Goal: Navigation & Orientation: Find specific page/section

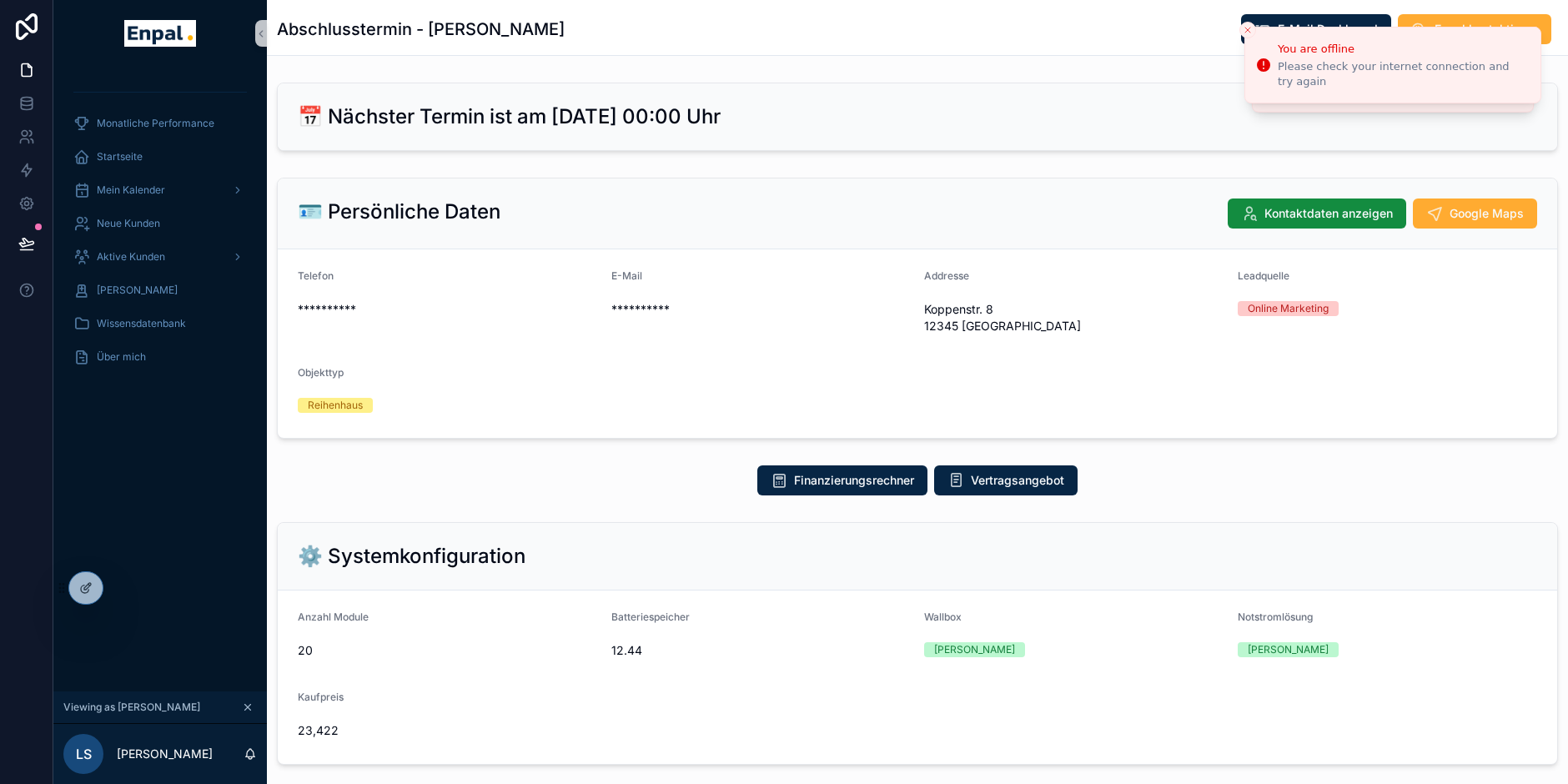
scroll to position [1, 0]
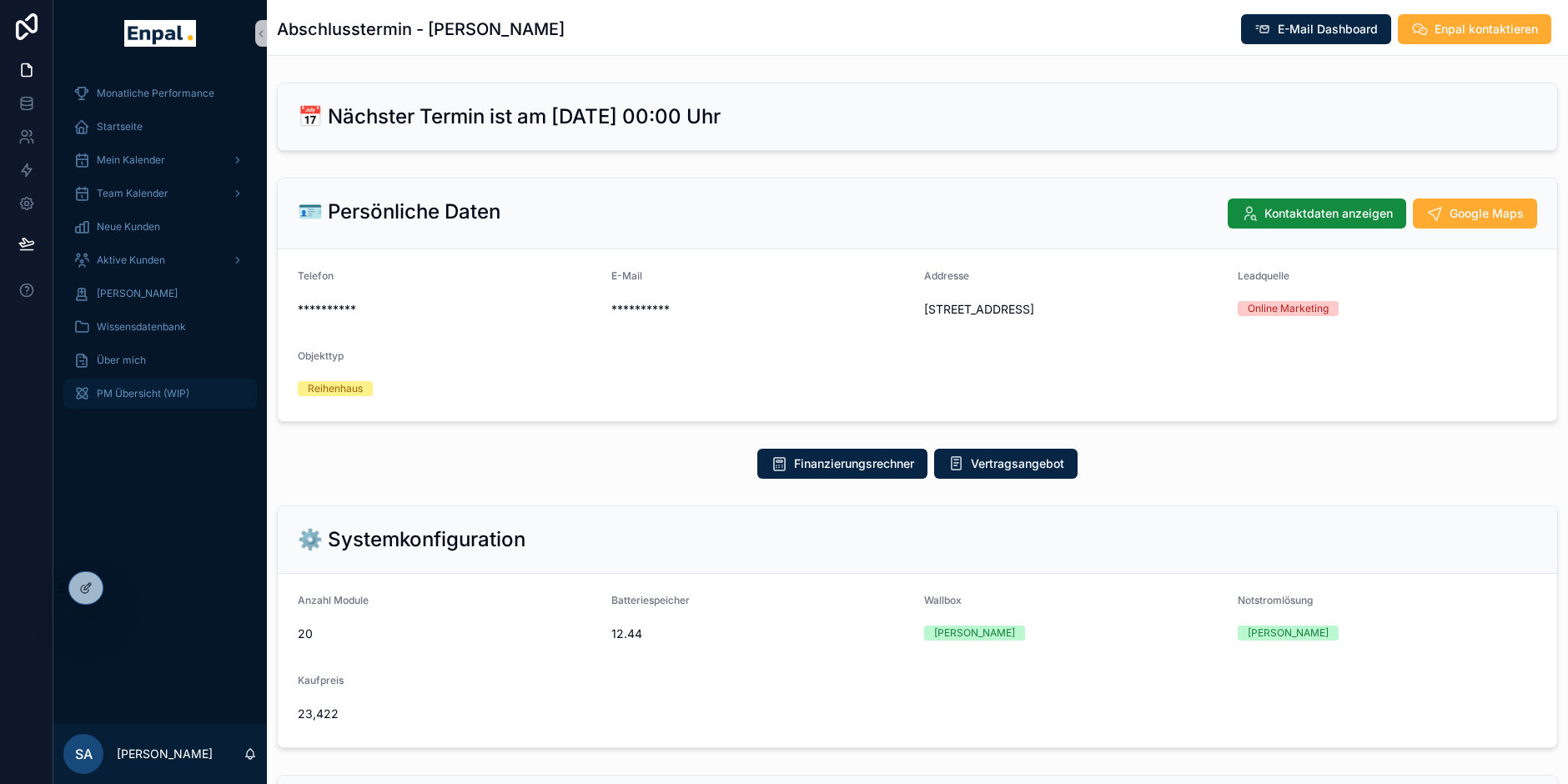
click at [147, 400] on span "PM Übersicht (WIP)" at bounding box center [143, 394] width 92 height 13
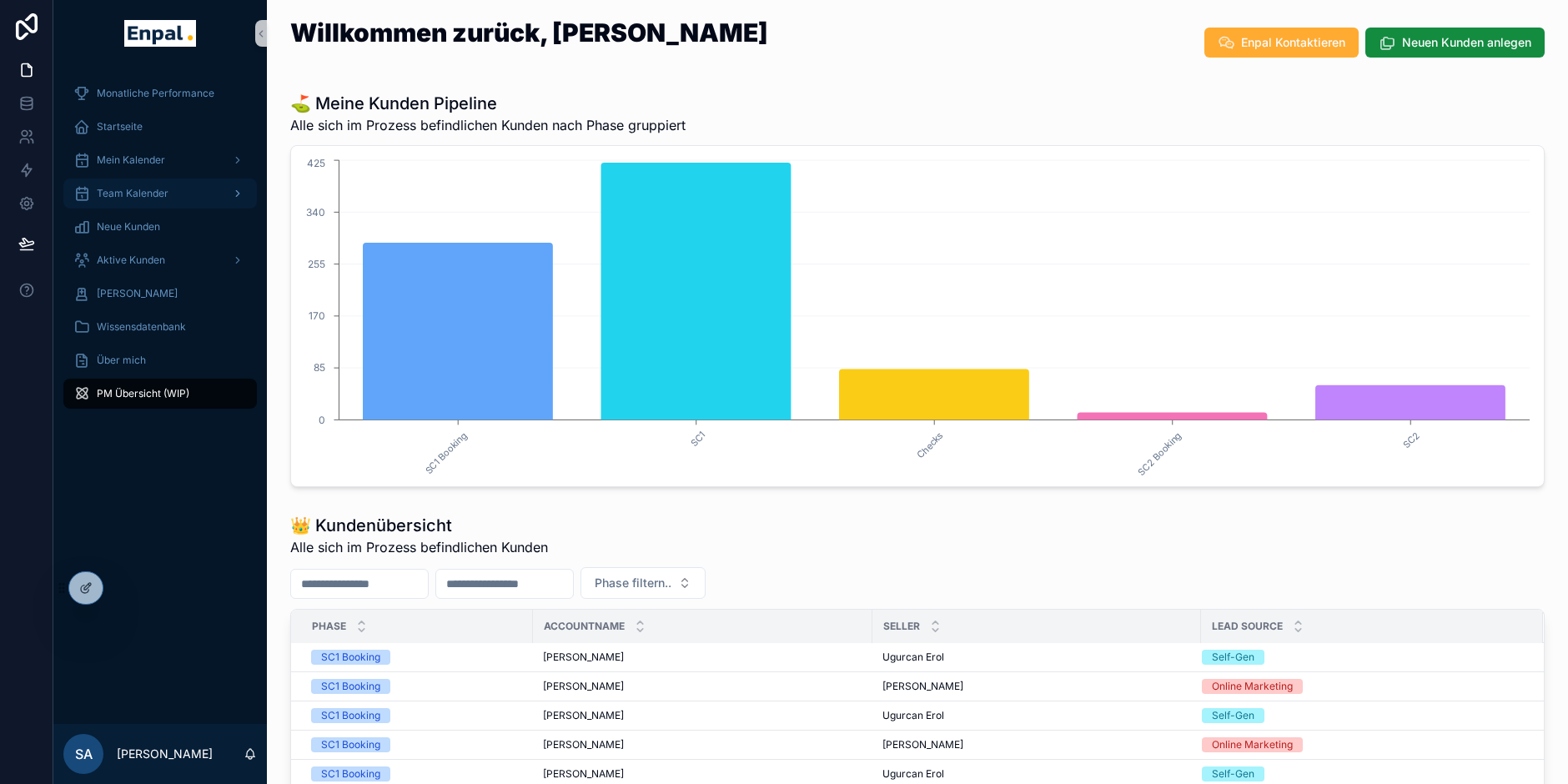
click at [175, 184] on div "Team Kalender" at bounding box center [159, 194] width 174 height 27
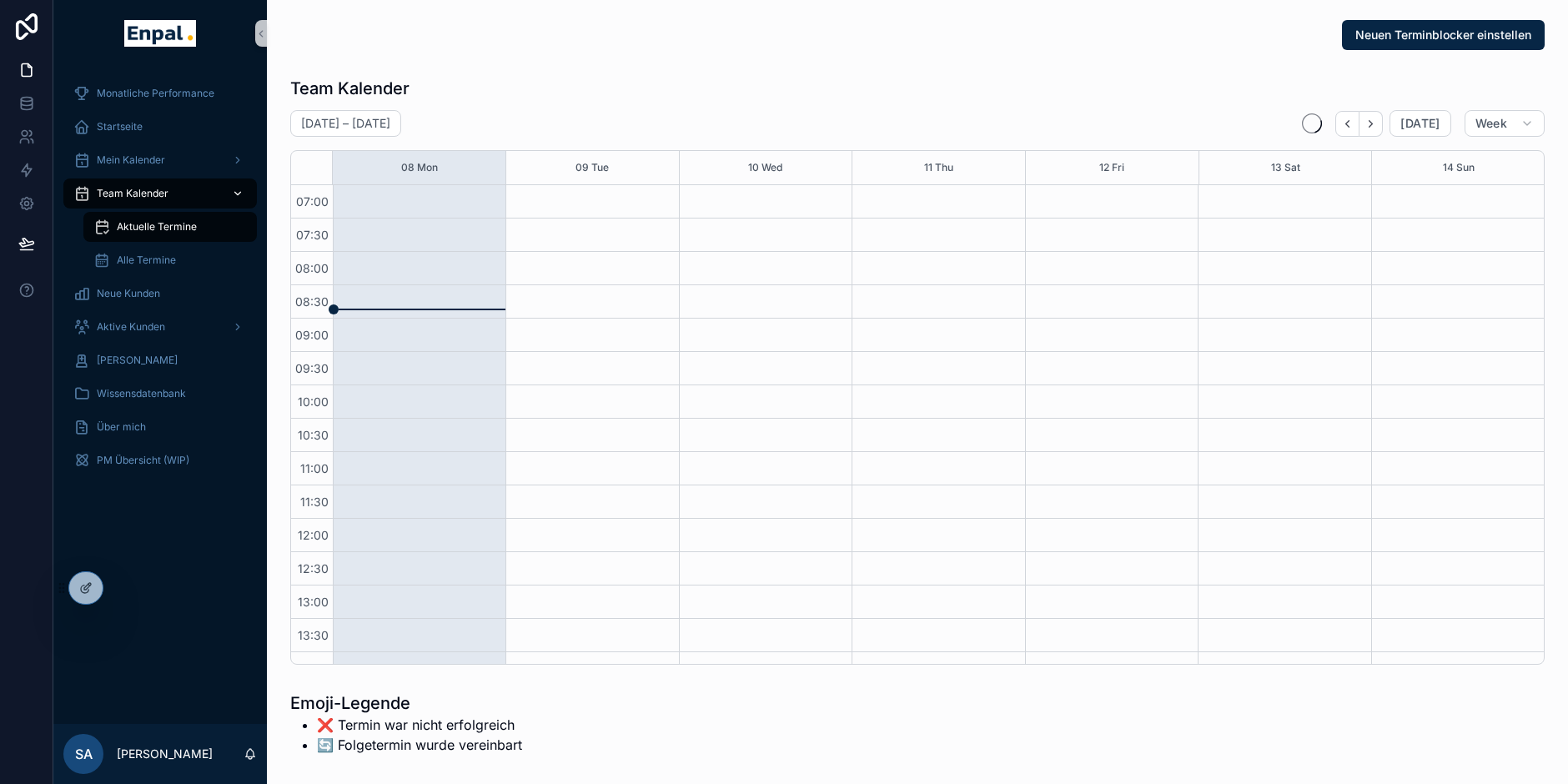
scroll to position [467, 0]
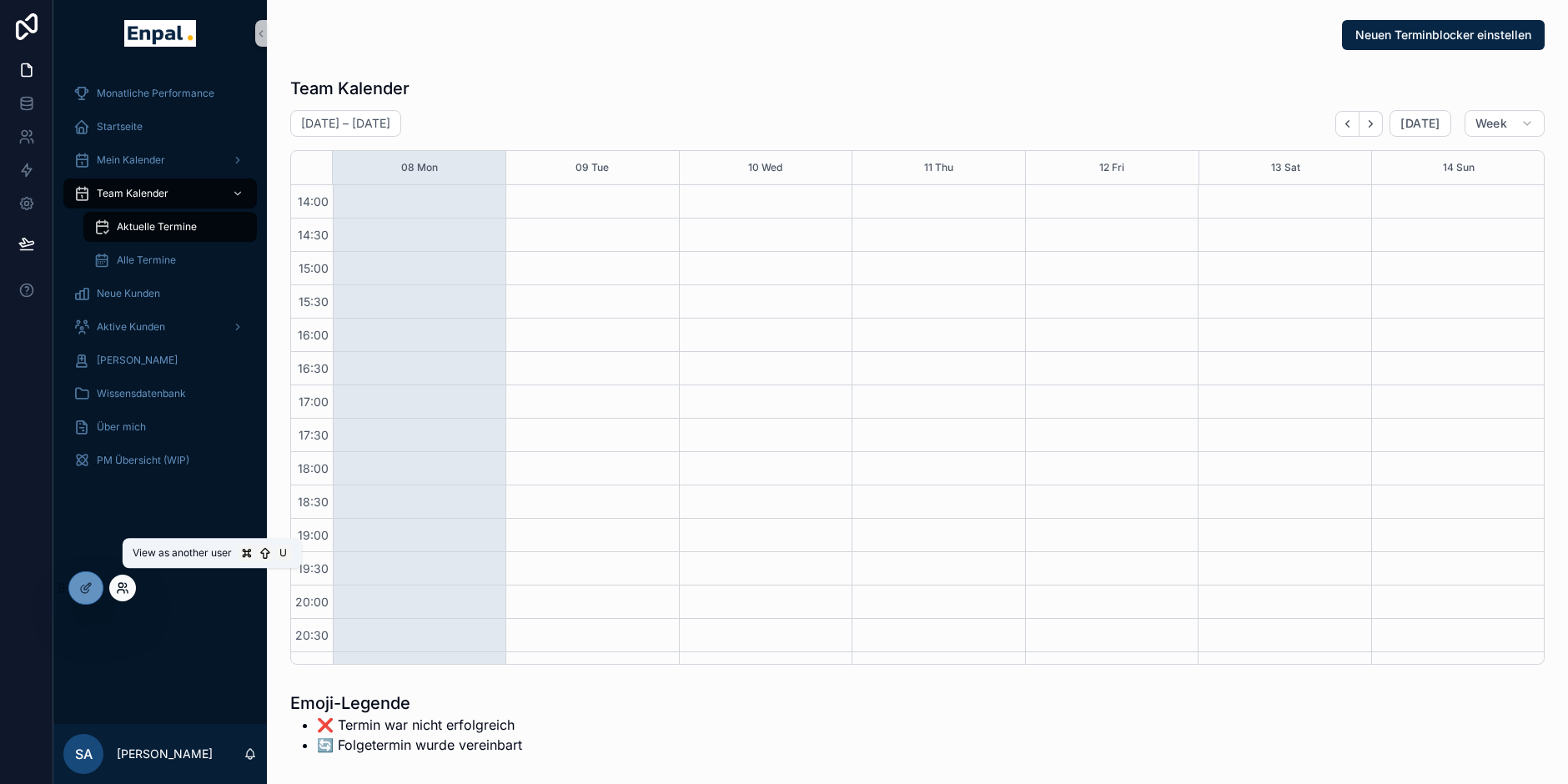
click at [128, 587] on icon at bounding box center [123, 588] width 13 height 13
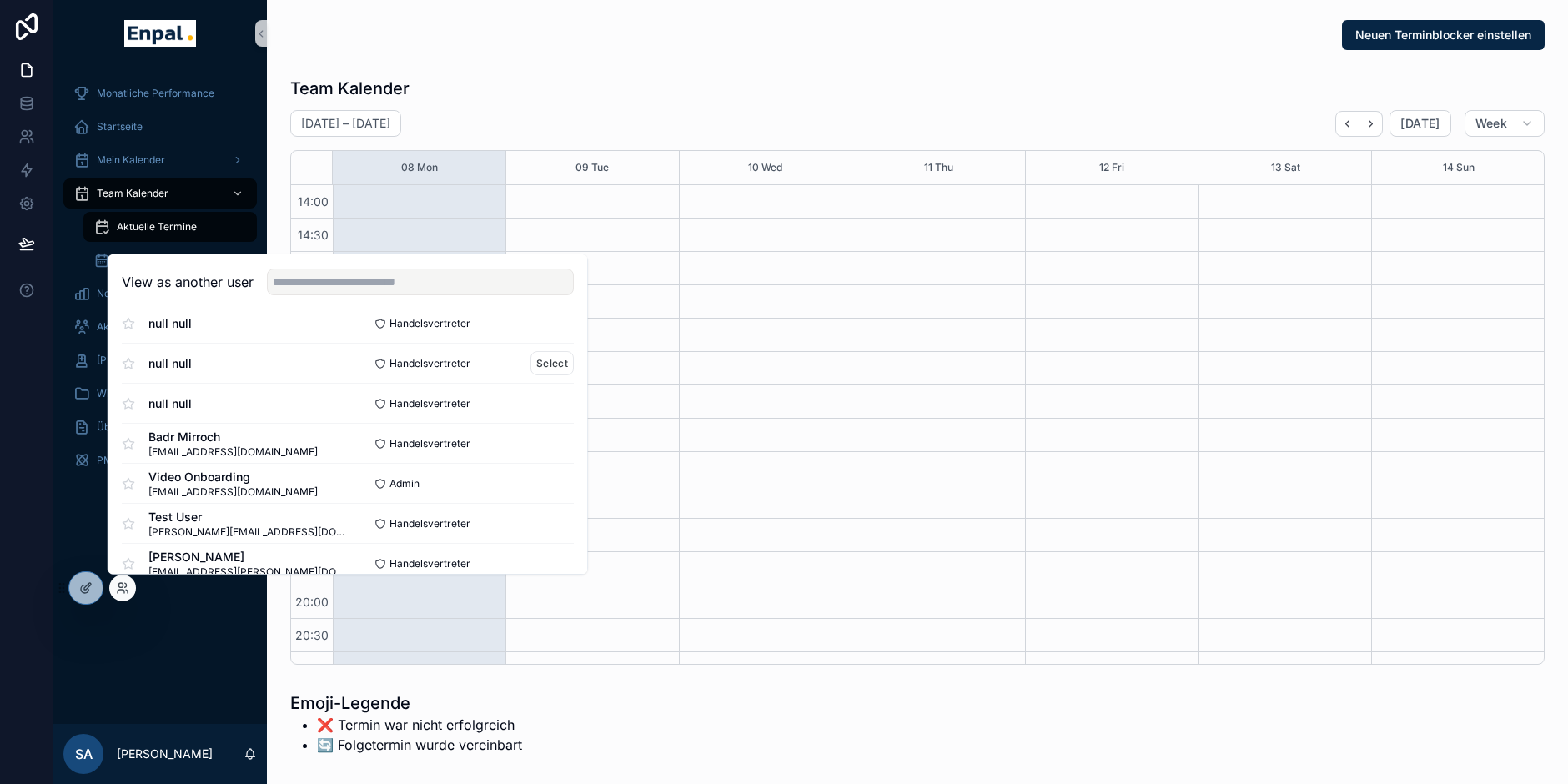
scroll to position [105, 0]
click at [535, 434] on button "Select" at bounding box center [551, 439] width 43 height 24
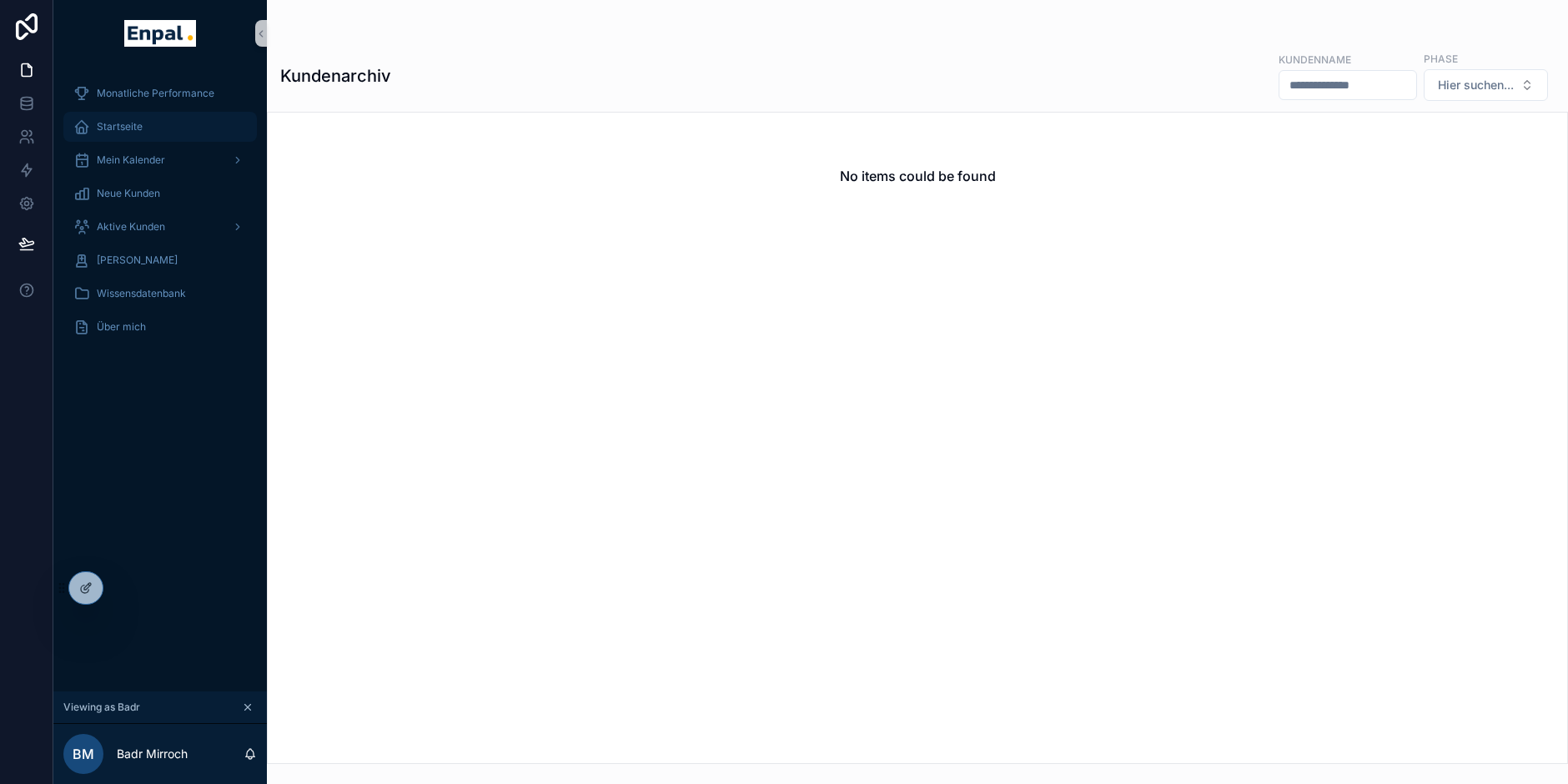
click at [149, 131] on div "Startseite" at bounding box center [159, 127] width 174 height 27
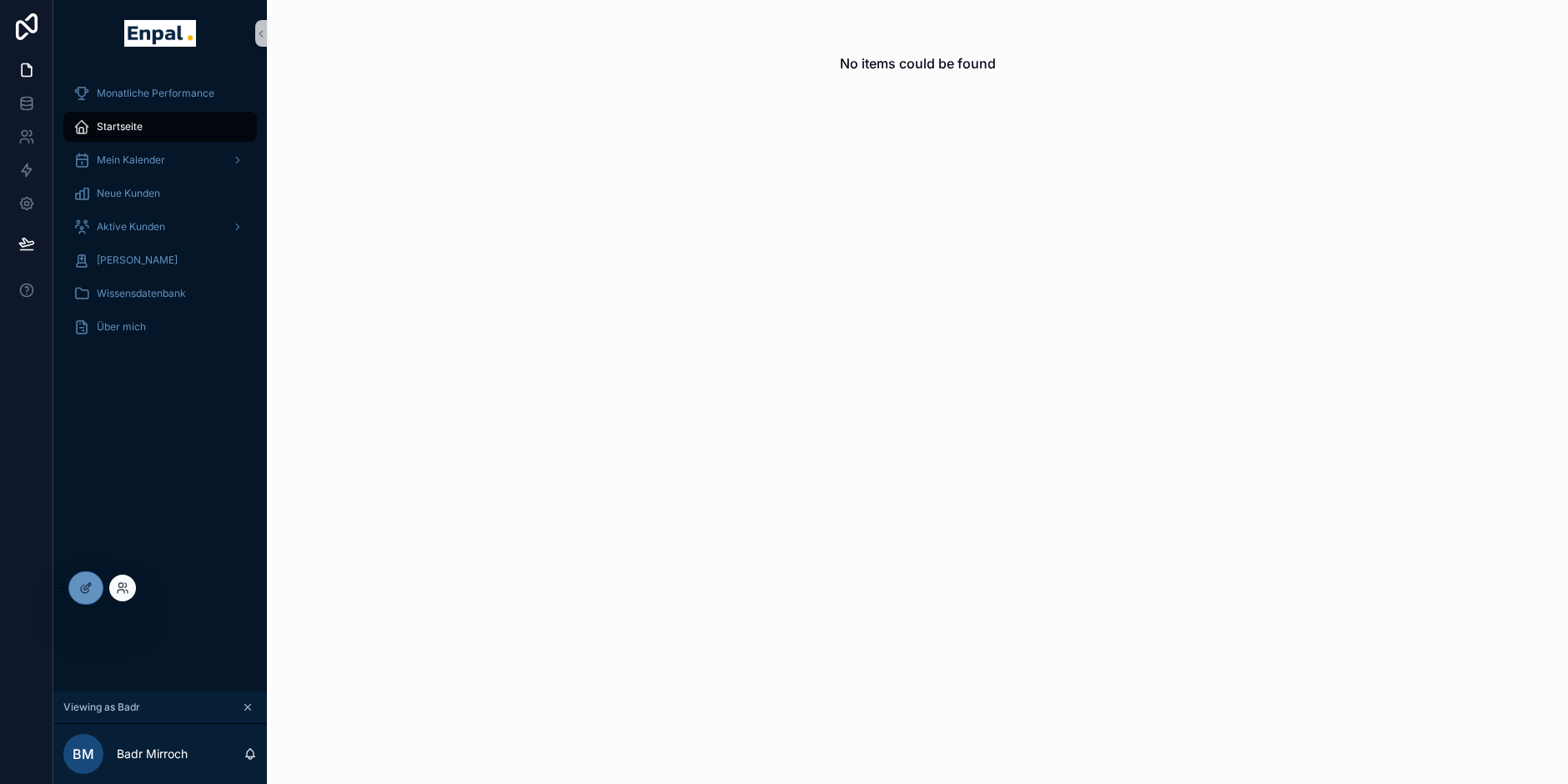
click at [130, 582] on div at bounding box center [123, 588] width 27 height 27
click at [123, 584] on icon at bounding box center [120, 585] width 4 height 4
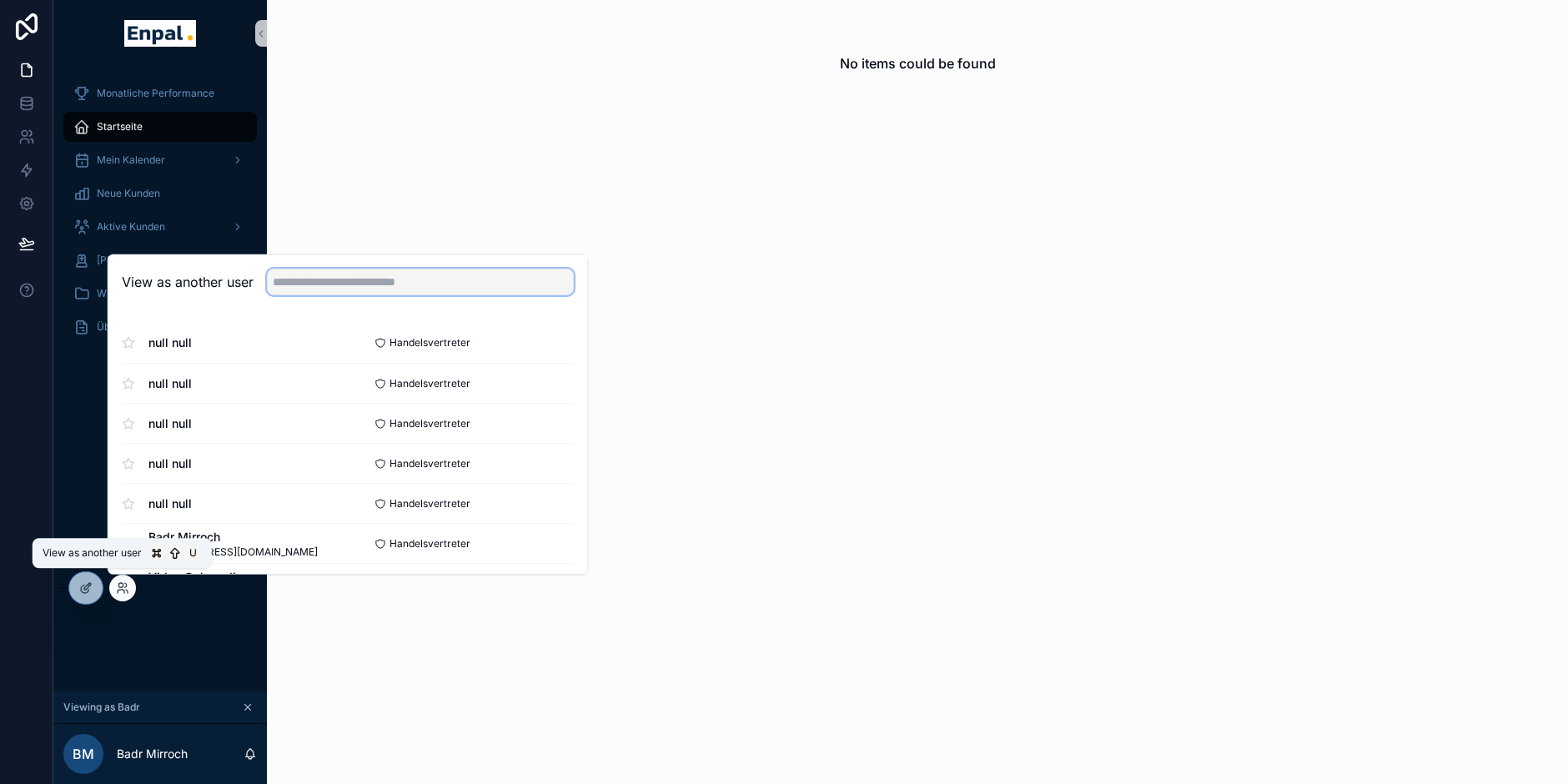
click at [347, 283] on input "text" at bounding box center [421, 282] width 307 height 27
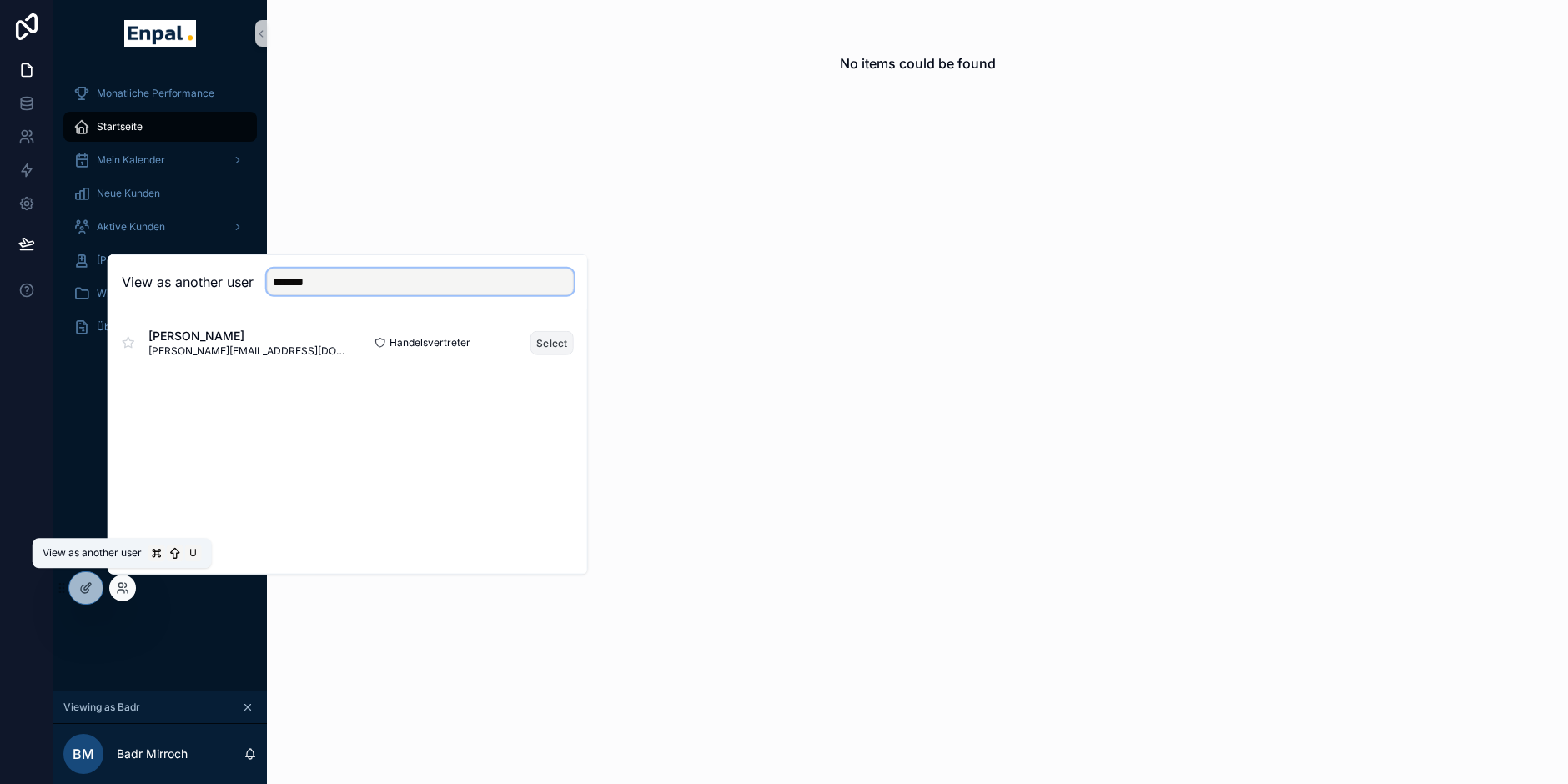
type input "*******"
click at [539, 346] on button "Select" at bounding box center [551, 342] width 43 height 24
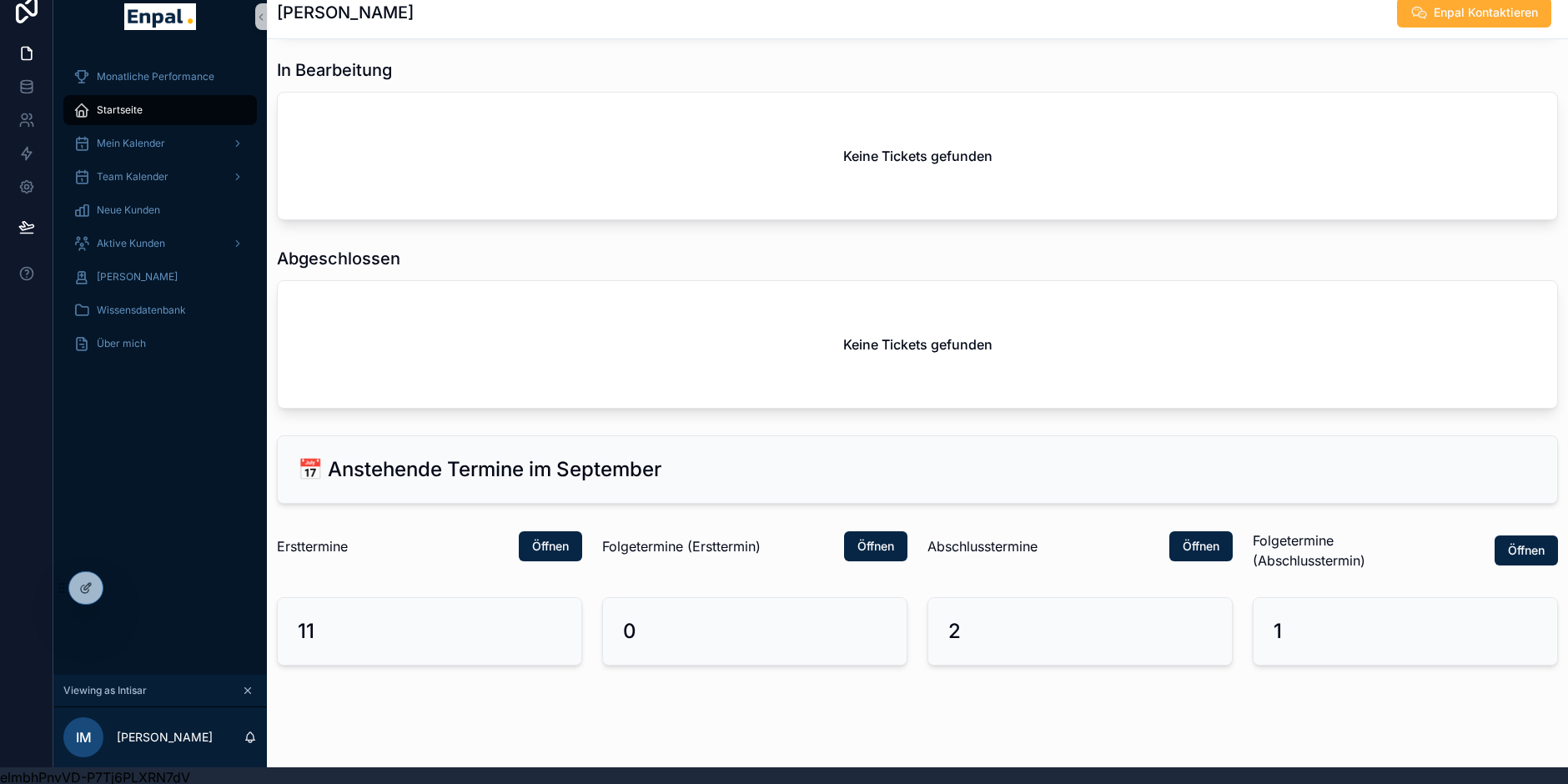
scroll to position [19, 0]
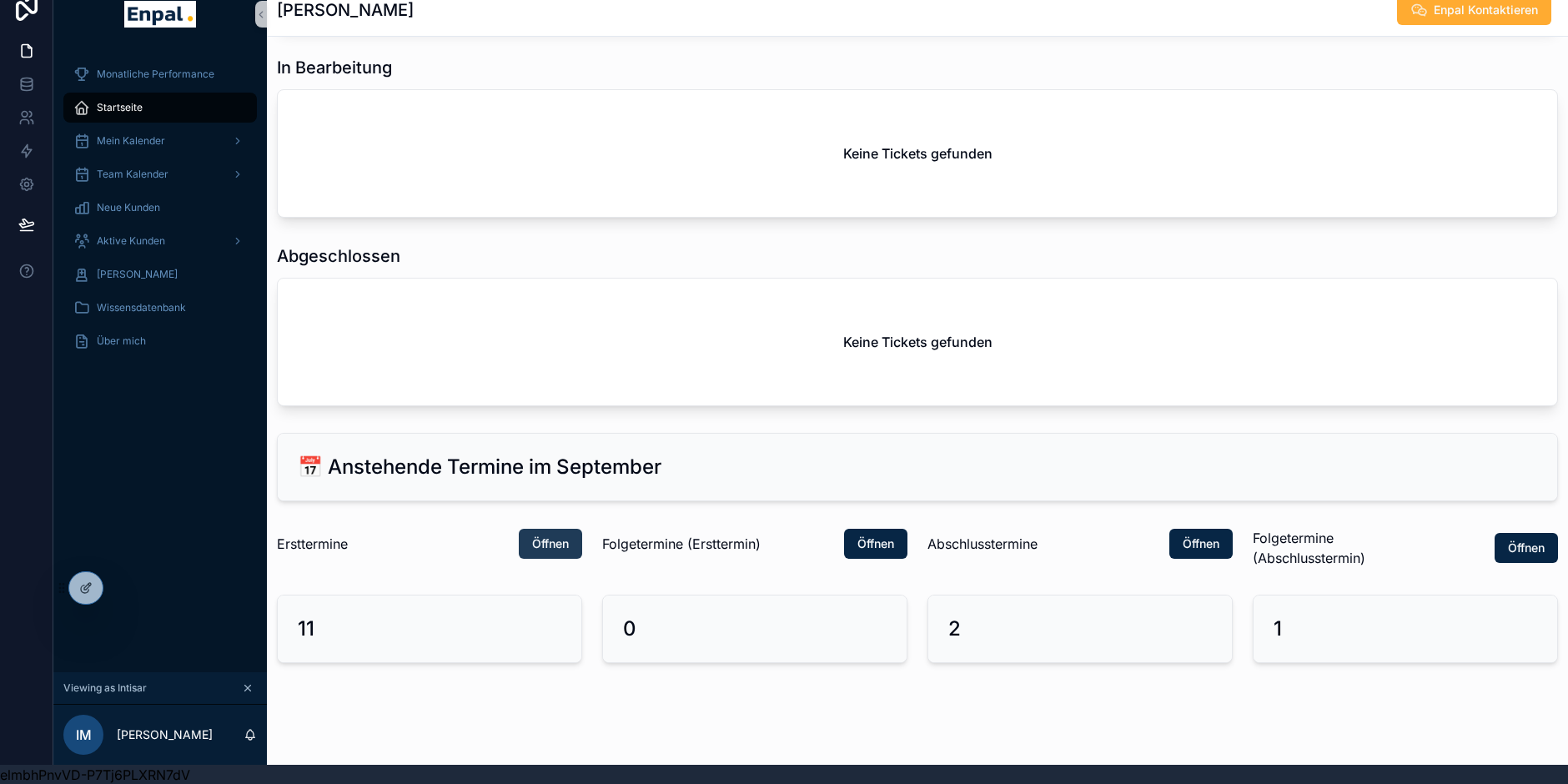
click at [560, 535] on span "Öffnen" at bounding box center [551, 543] width 37 height 16
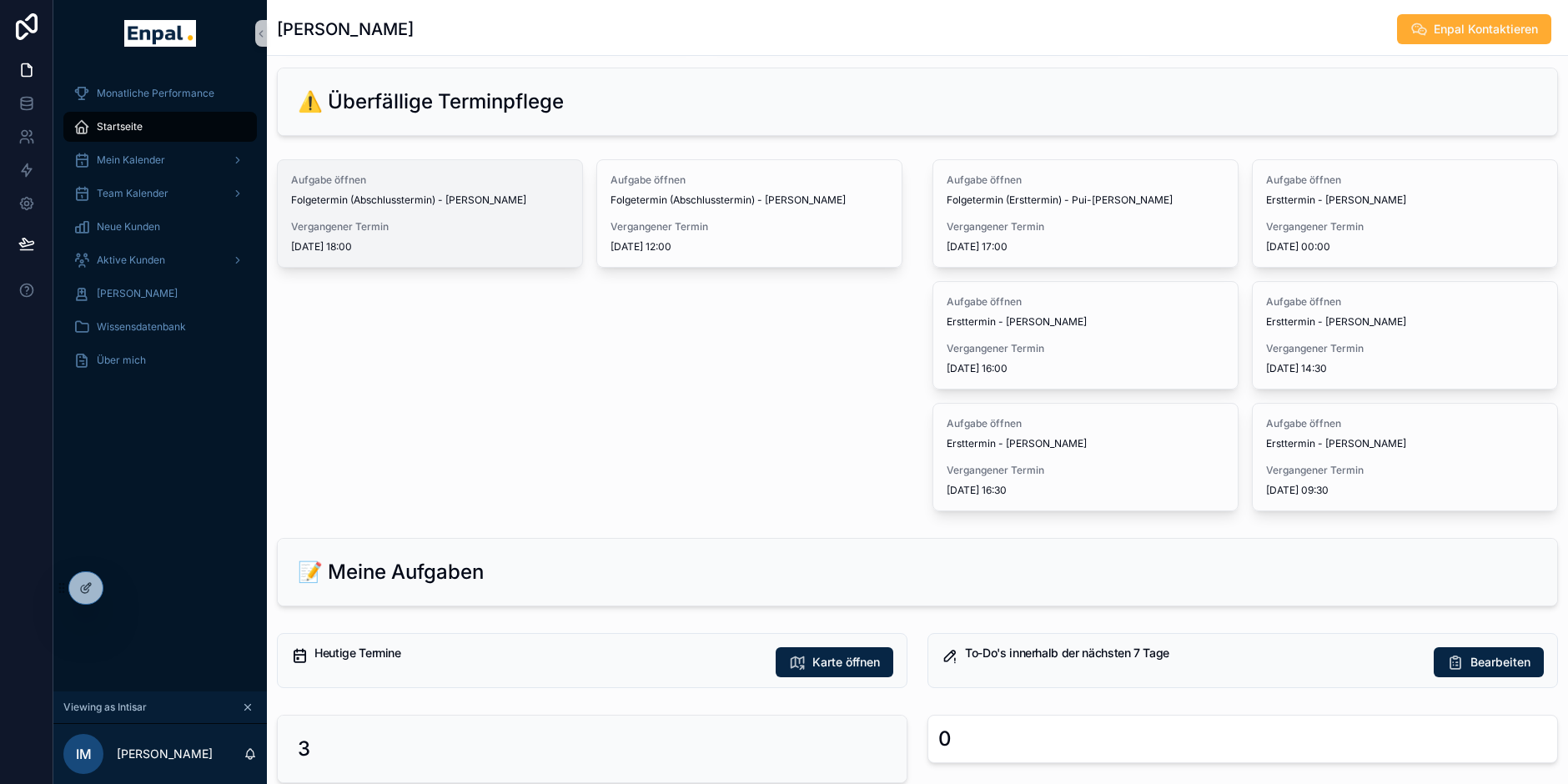
scroll to position [249, 0]
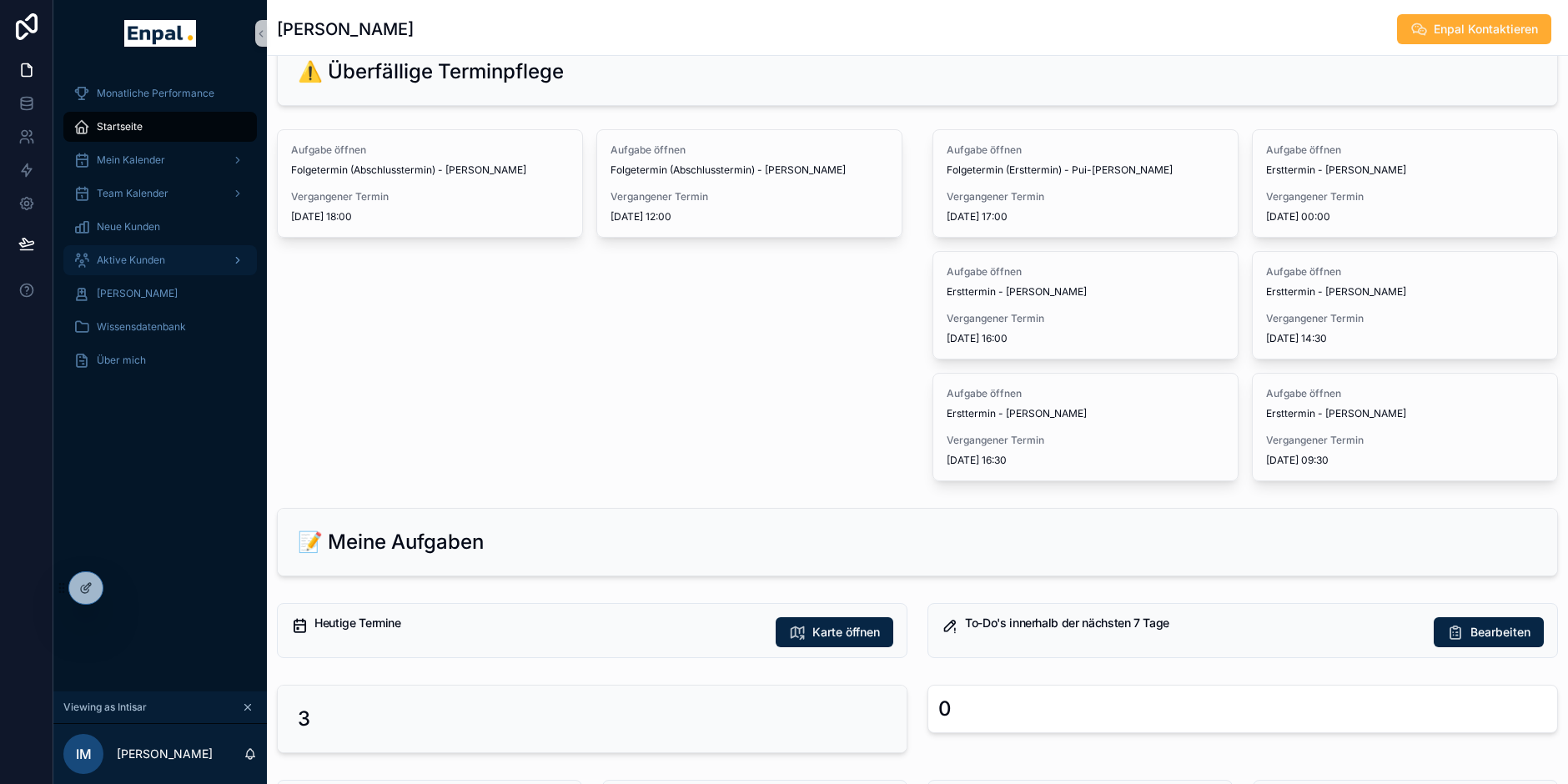
click at [215, 260] on div "Aktive Kunden" at bounding box center [159, 260] width 174 height 27
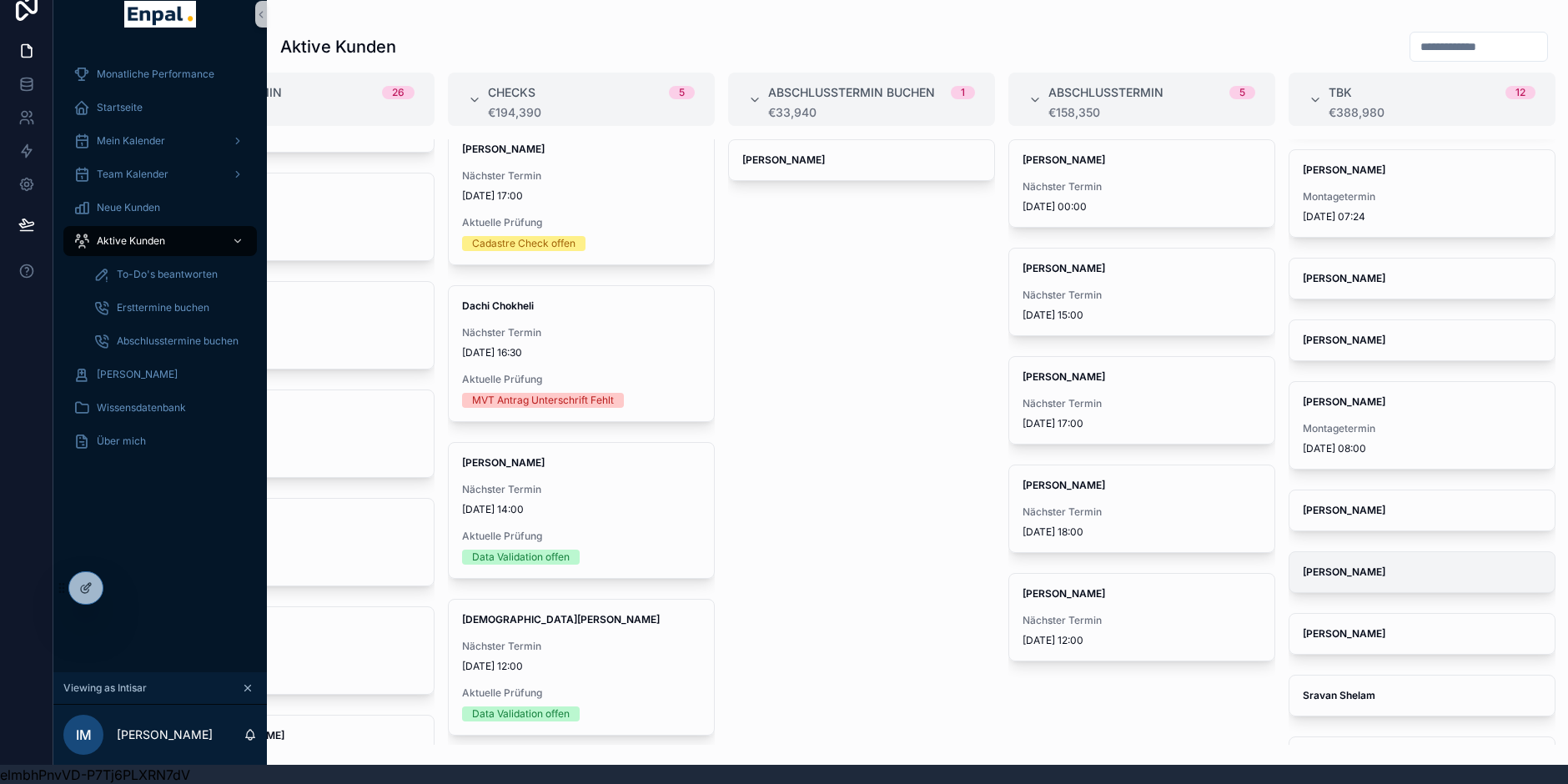
scroll to position [317, 0]
click at [1409, 513] on div "Nelson Maia Lopes Viegas" at bounding box center [1422, 509] width 265 height 40
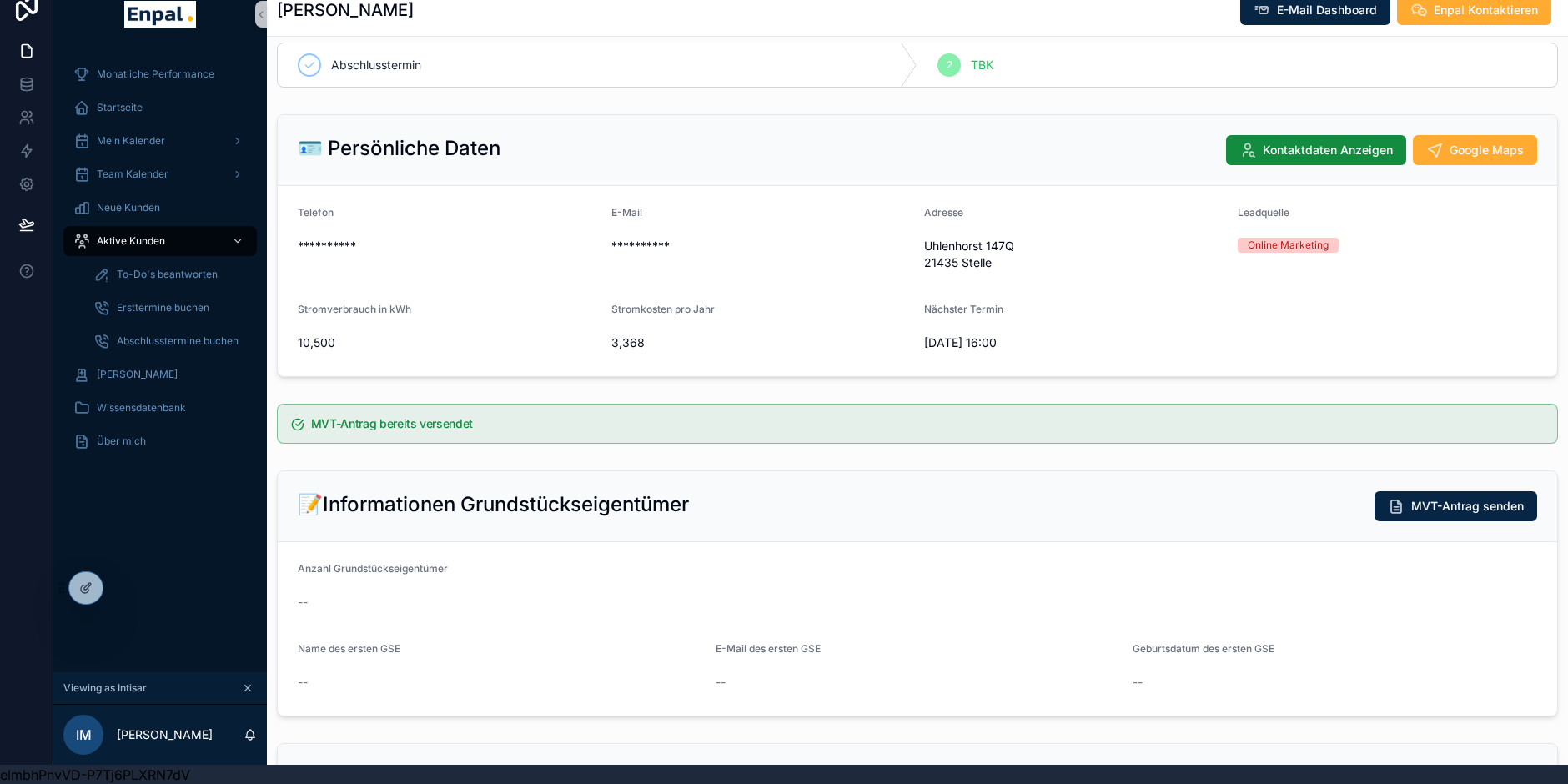
scroll to position [25, 0]
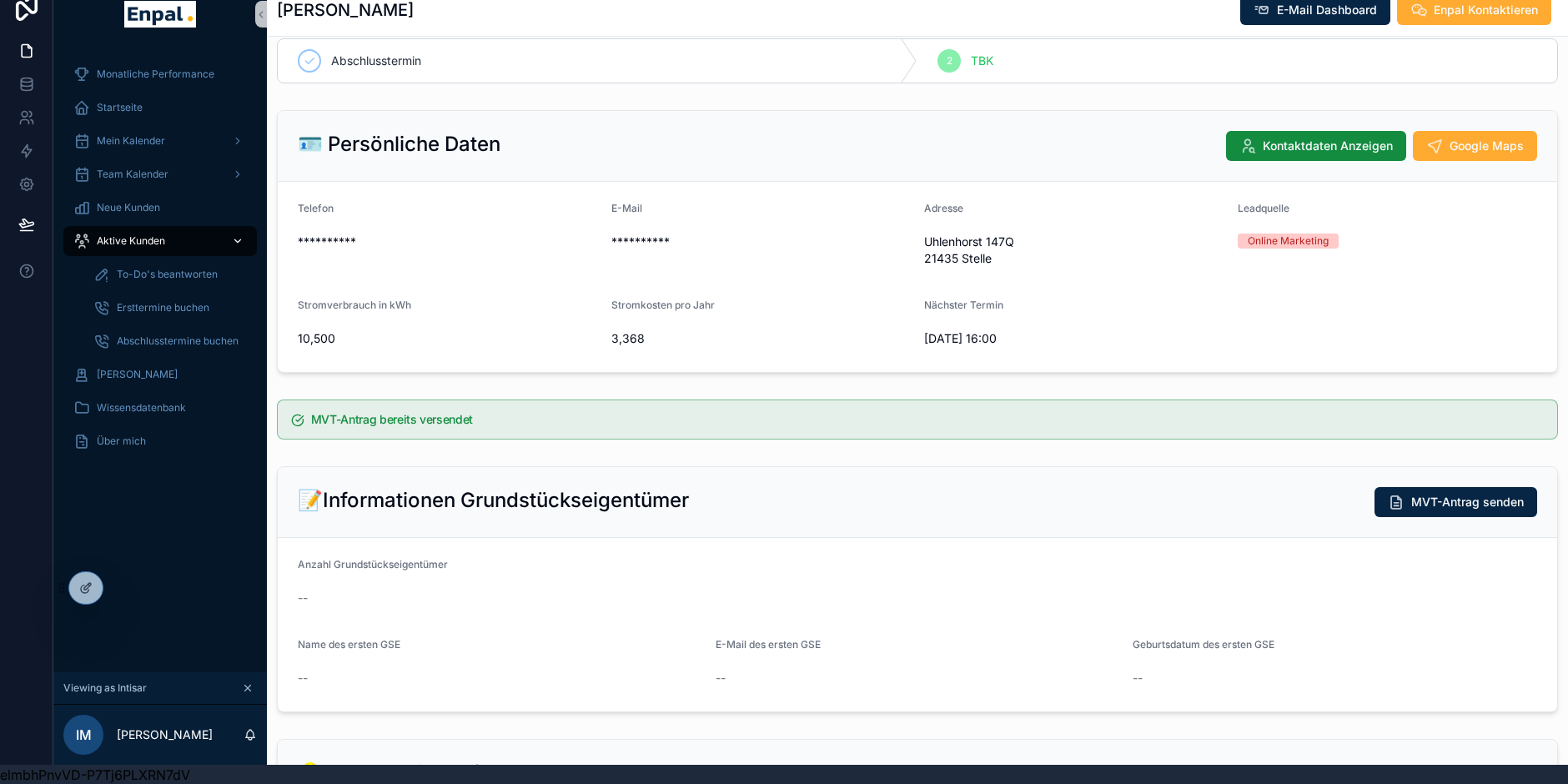
click at [159, 244] on span "Aktive Kunden" at bounding box center [131, 241] width 68 height 13
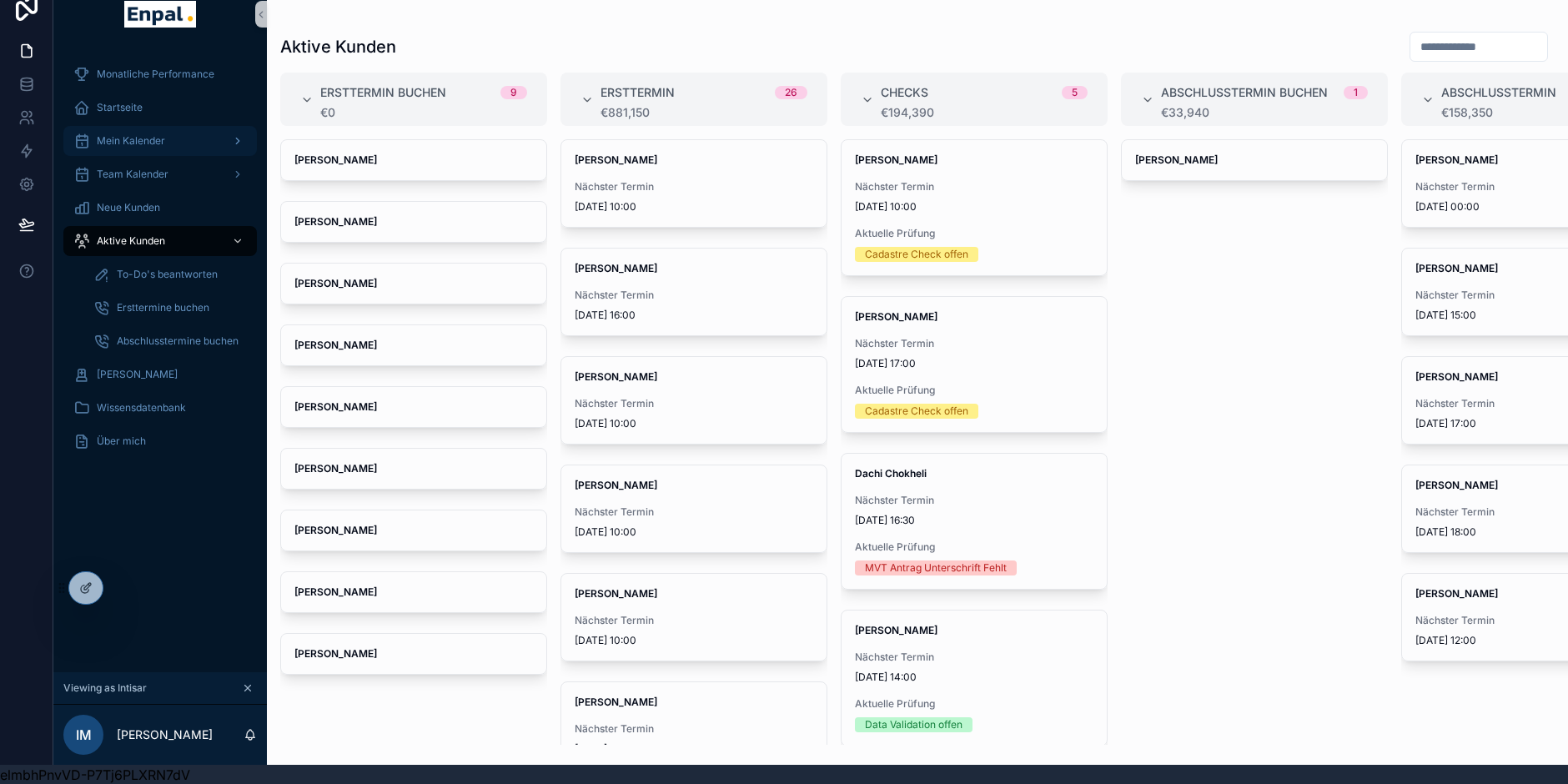
click at [186, 135] on div "Mein Kalender" at bounding box center [159, 141] width 174 height 27
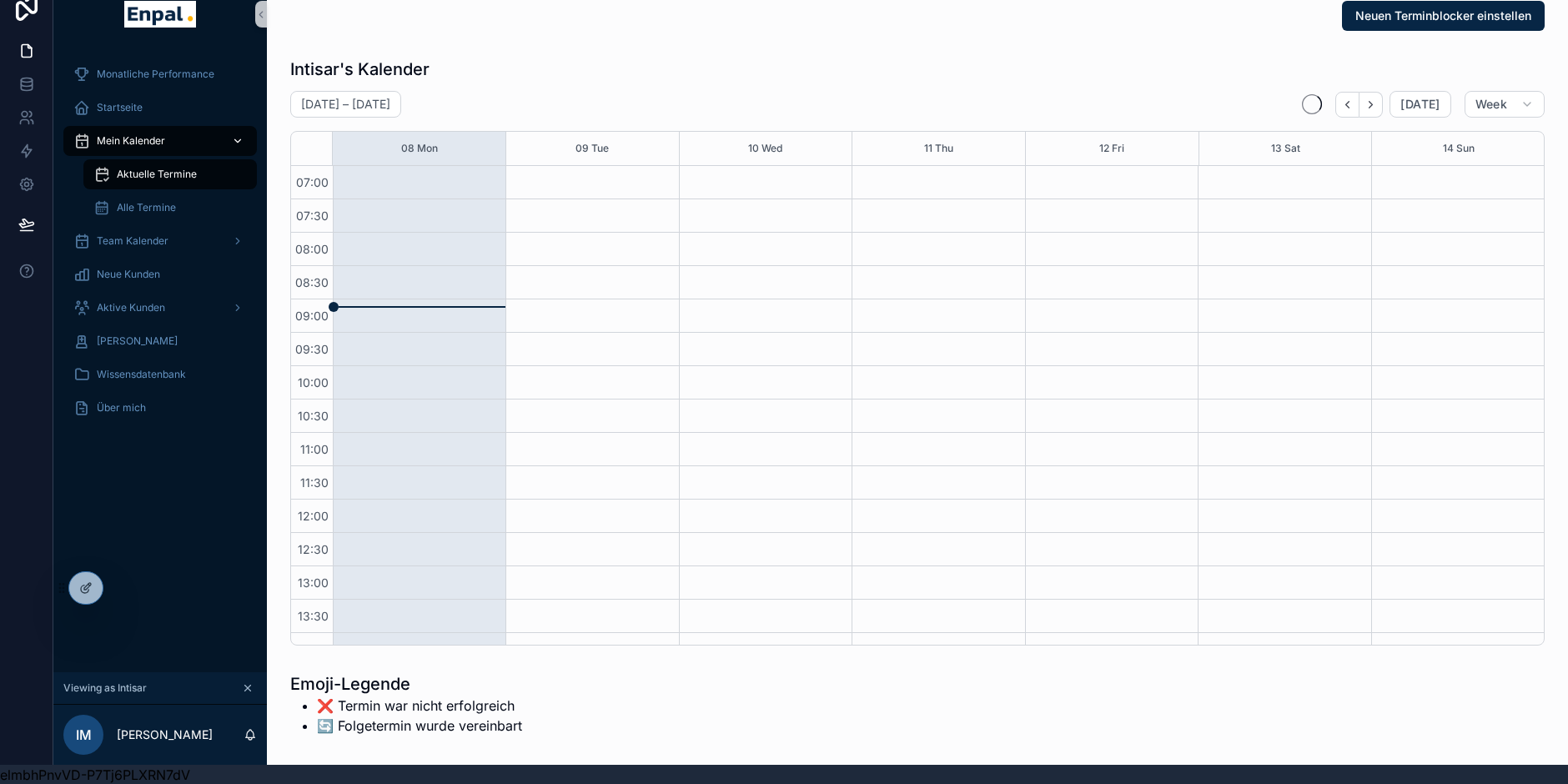
scroll to position [467, 0]
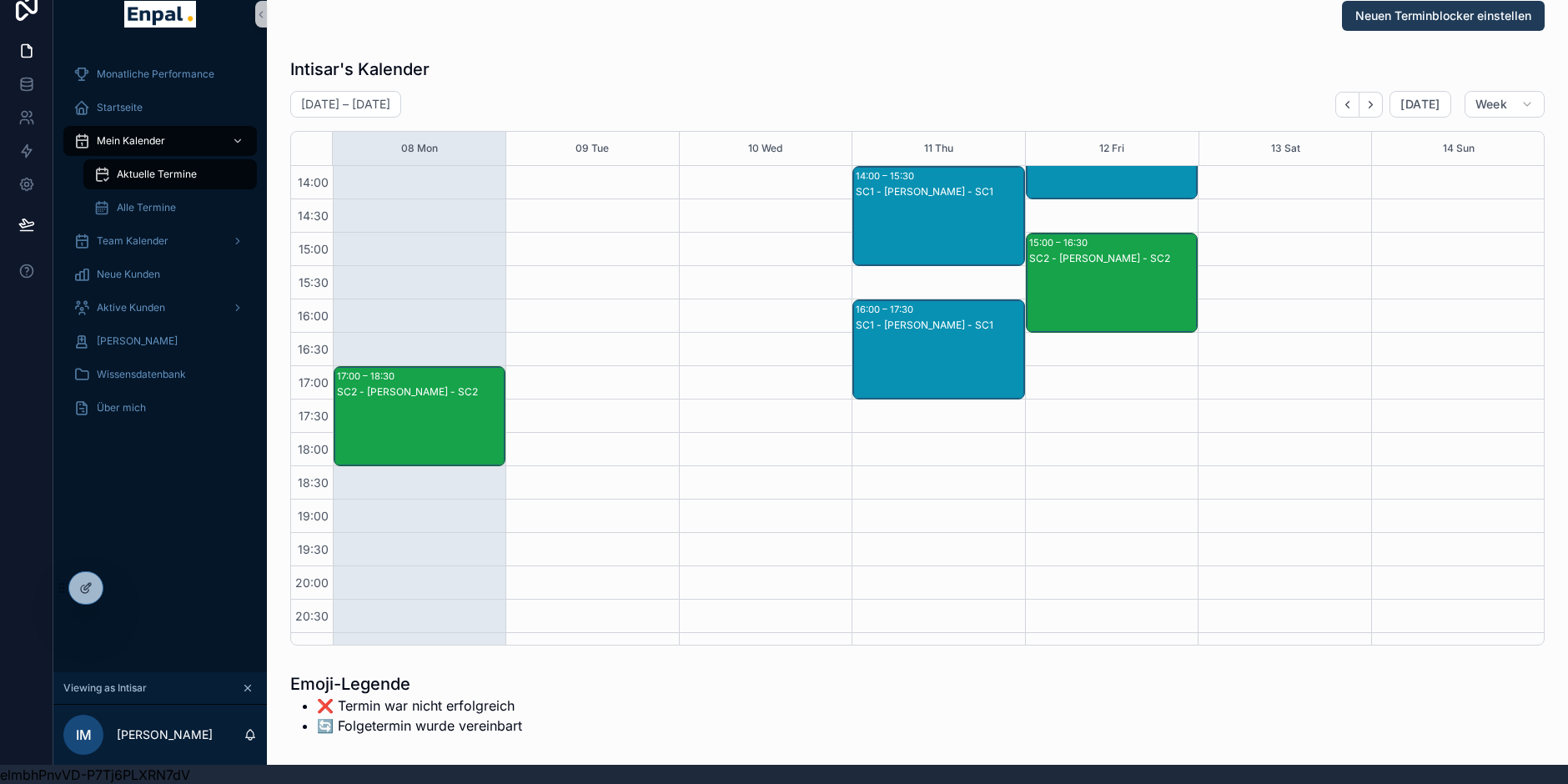
click at [1400, 17] on span "Neuen Terminblocker einstellen" at bounding box center [1443, 15] width 176 height 16
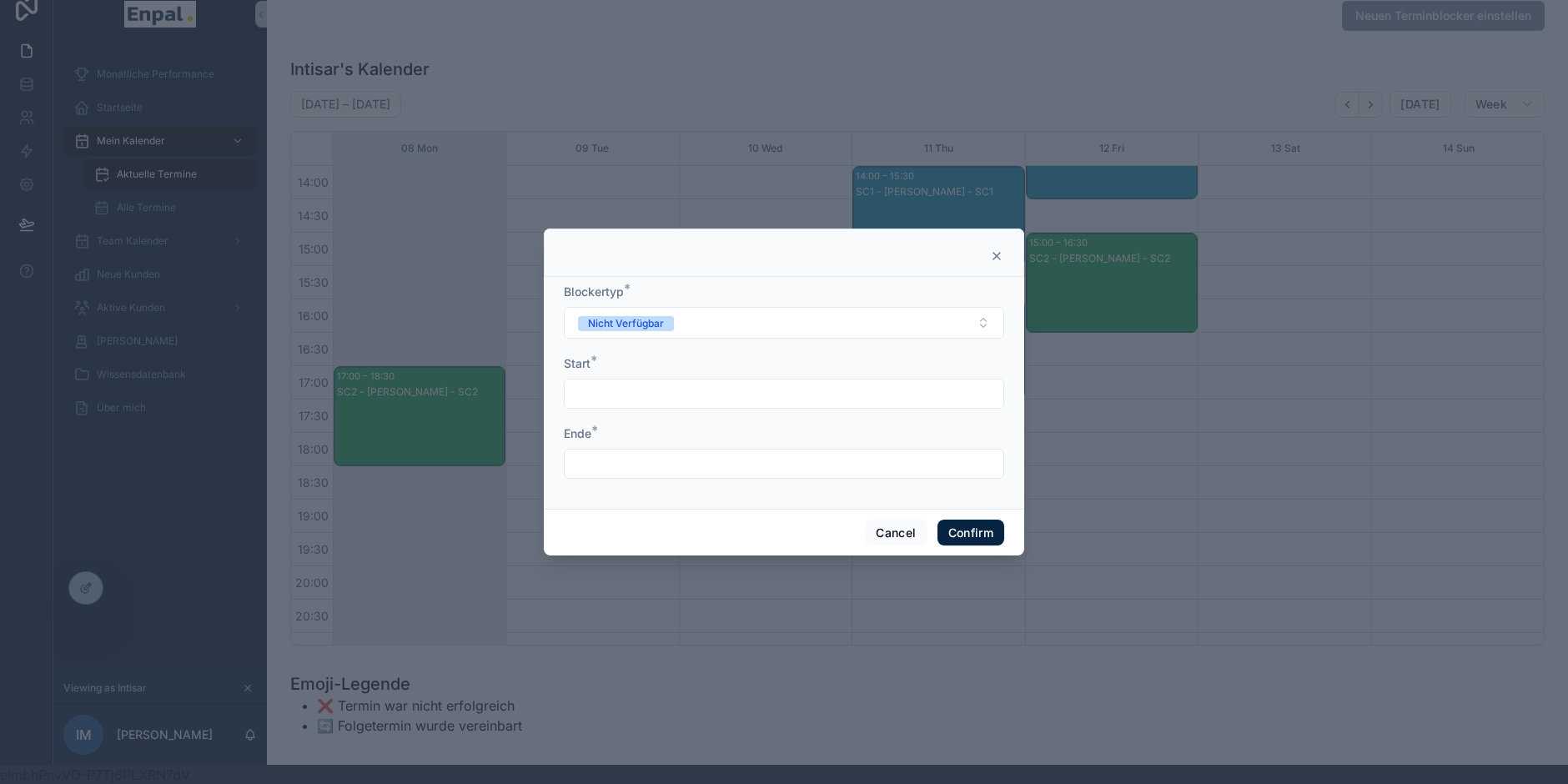
click at [899, 402] on input "text" at bounding box center [784, 394] width 439 height 23
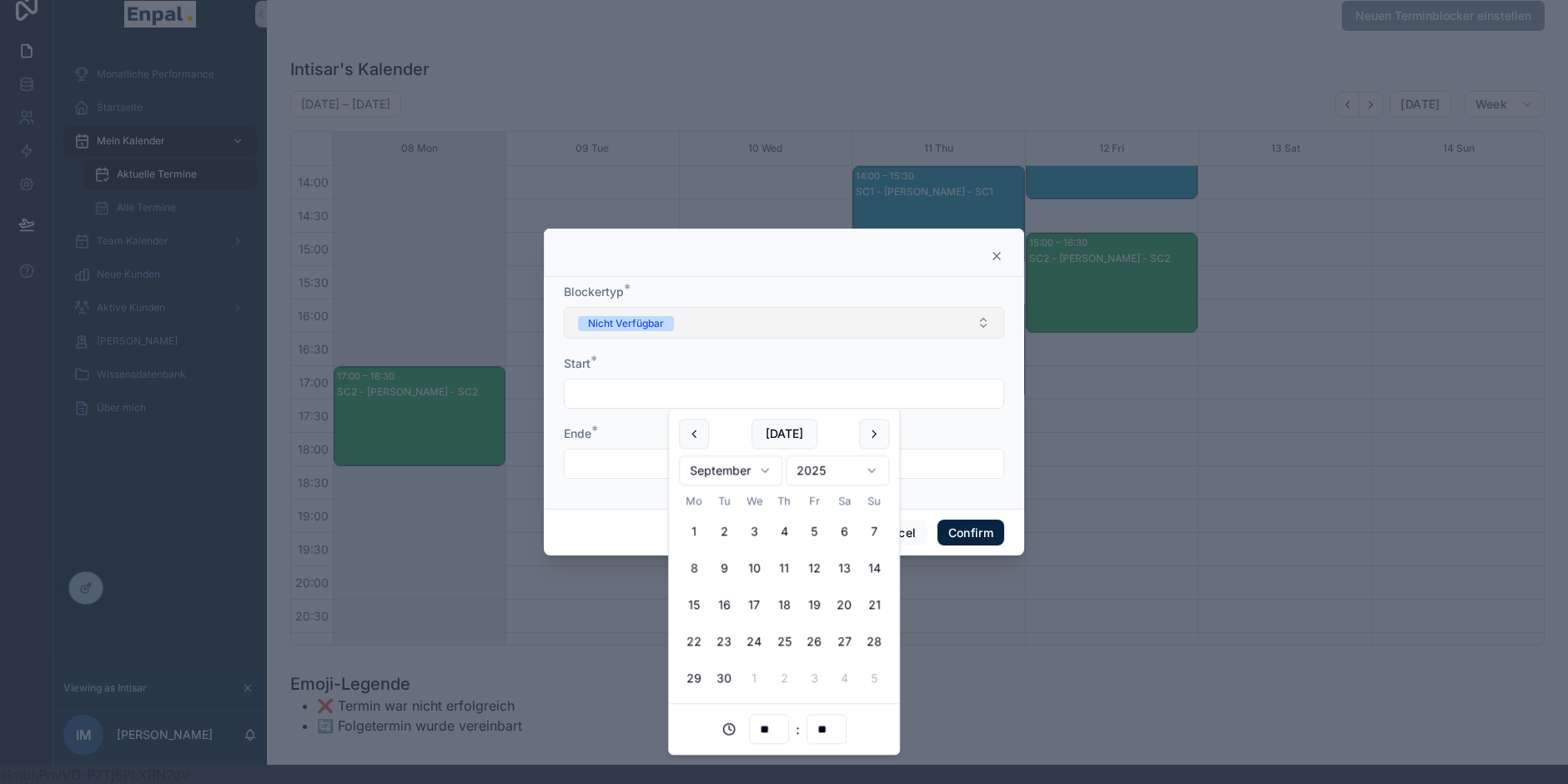
click at [896, 333] on button "Nicht Verfügbar" at bounding box center [784, 323] width 440 height 32
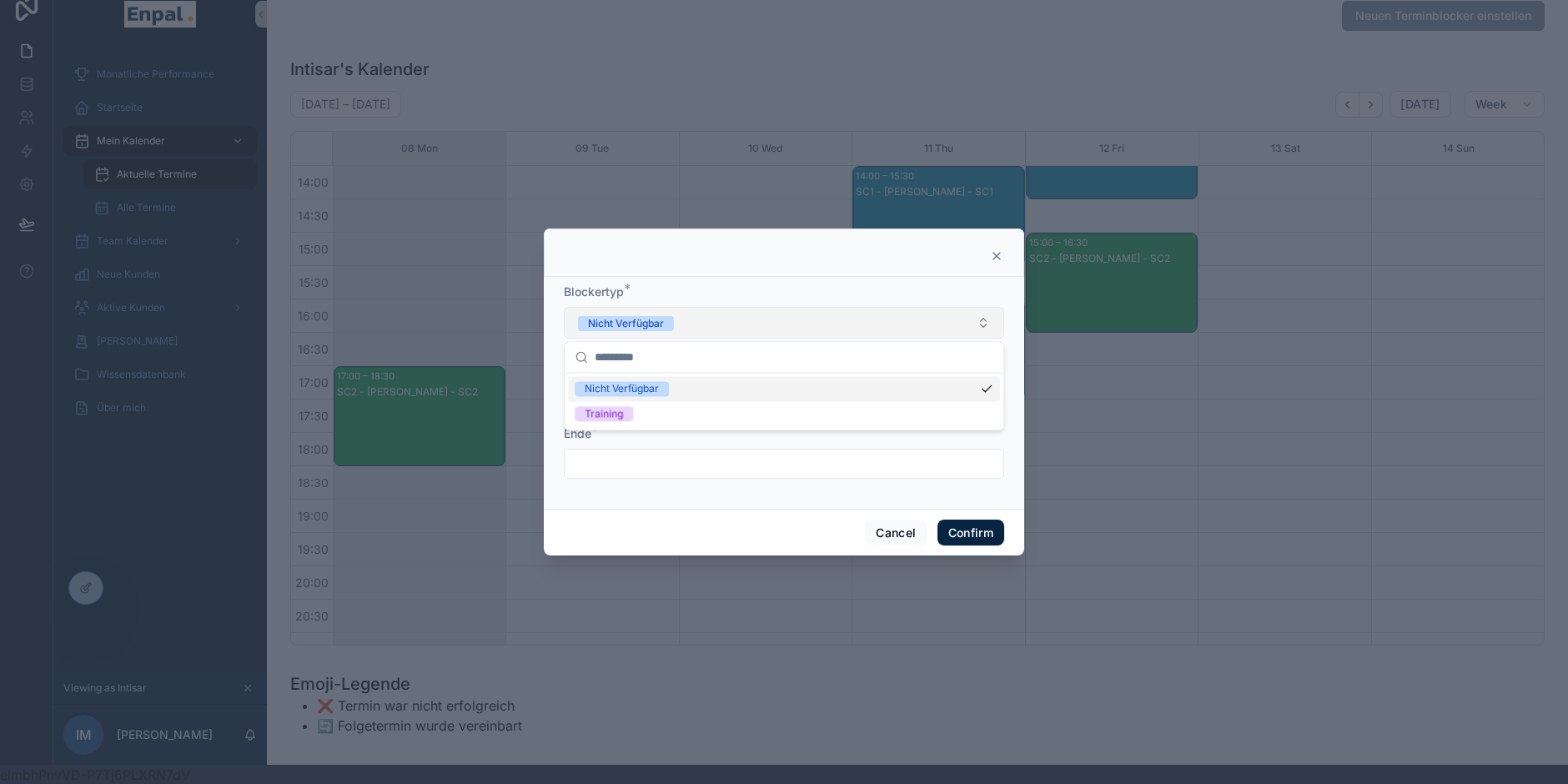
click at [896, 332] on button "Nicht Verfügbar" at bounding box center [784, 323] width 440 height 32
click at [1000, 263] on icon at bounding box center [997, 257] width 13 height 13
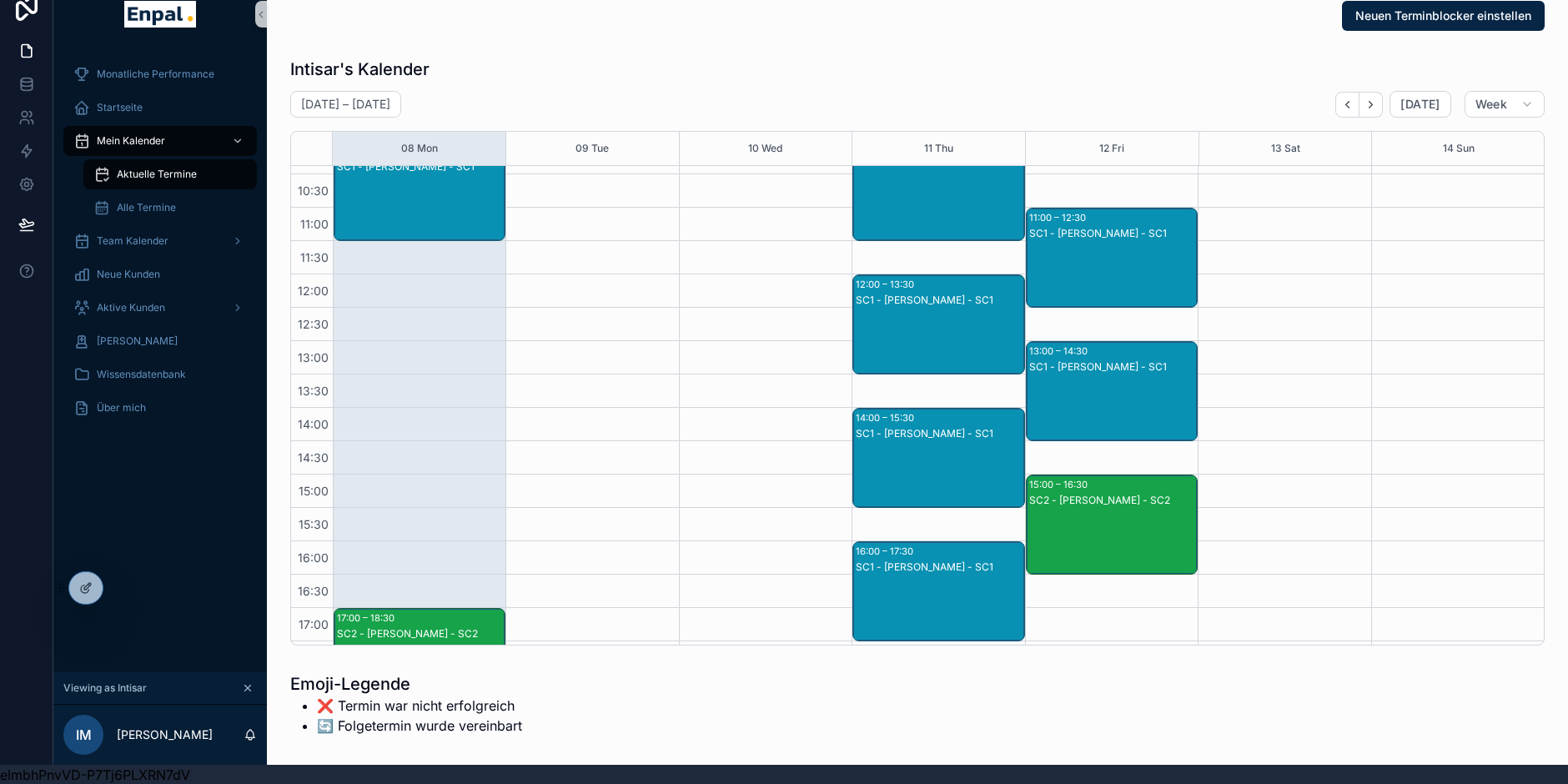
scroll to position [0, 0]
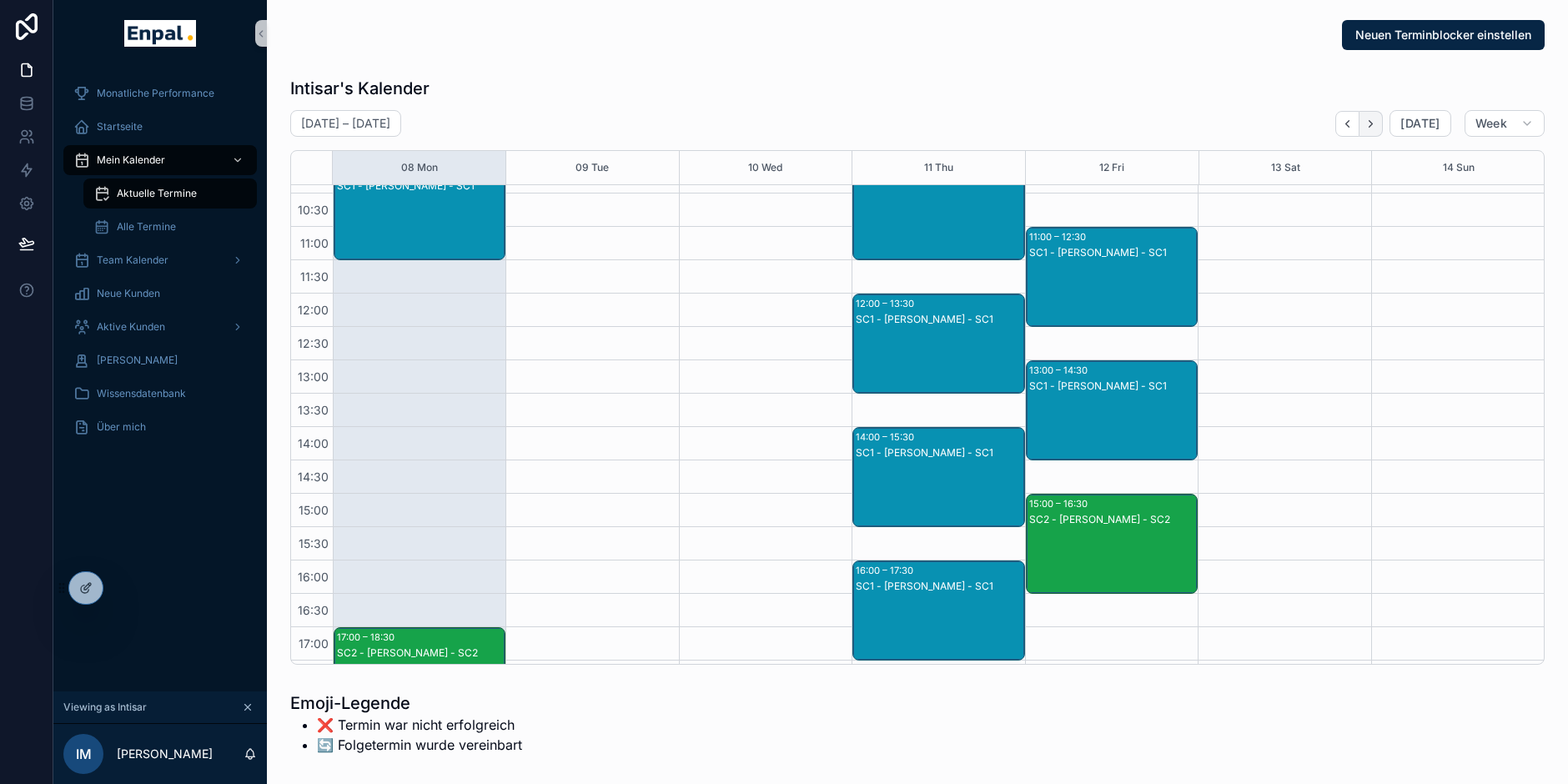
click at [1373, 134] on button "Next" at bounding box center [1371, 123] width 23 height 26
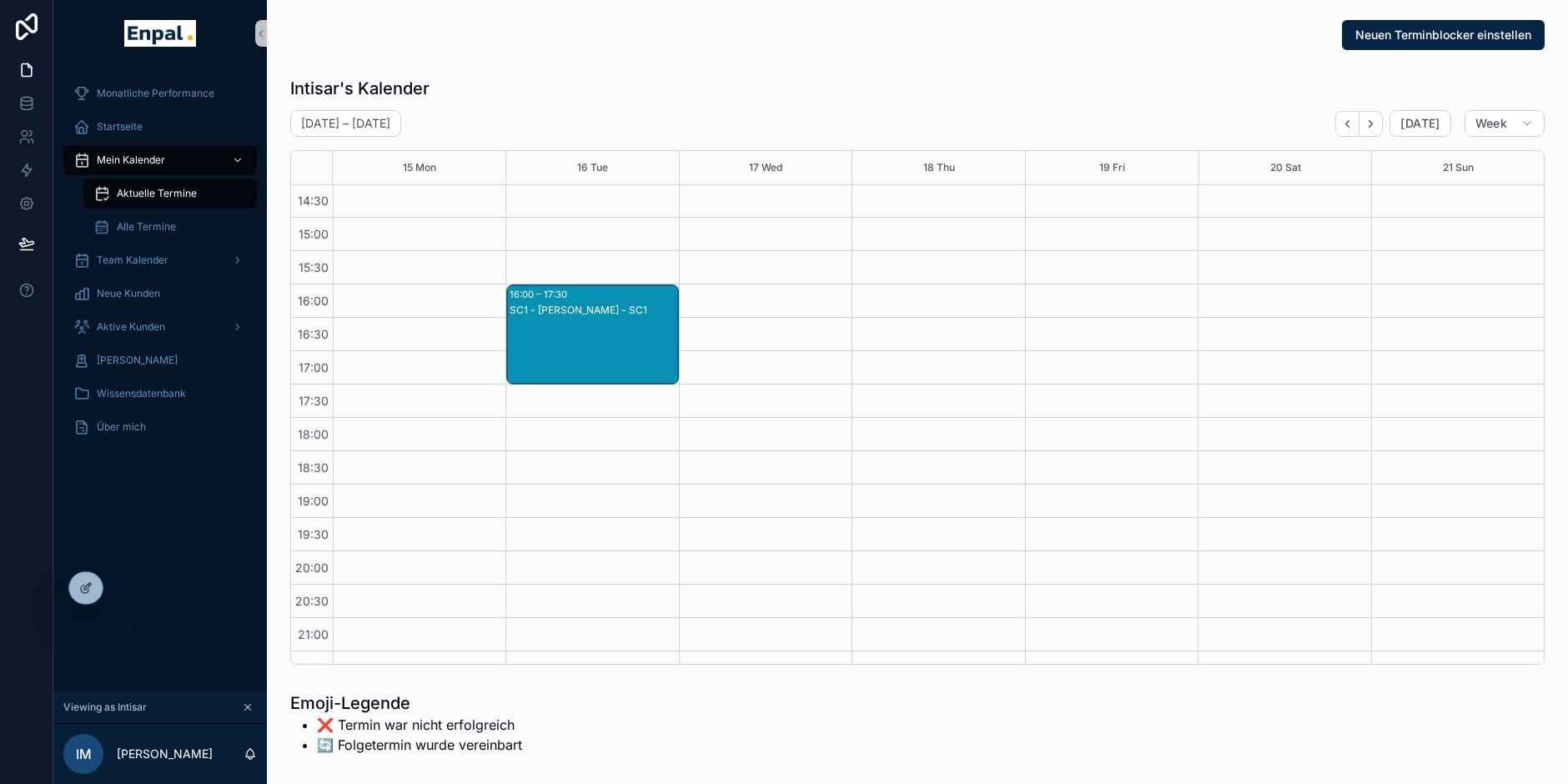
scroll to position [522, 0]
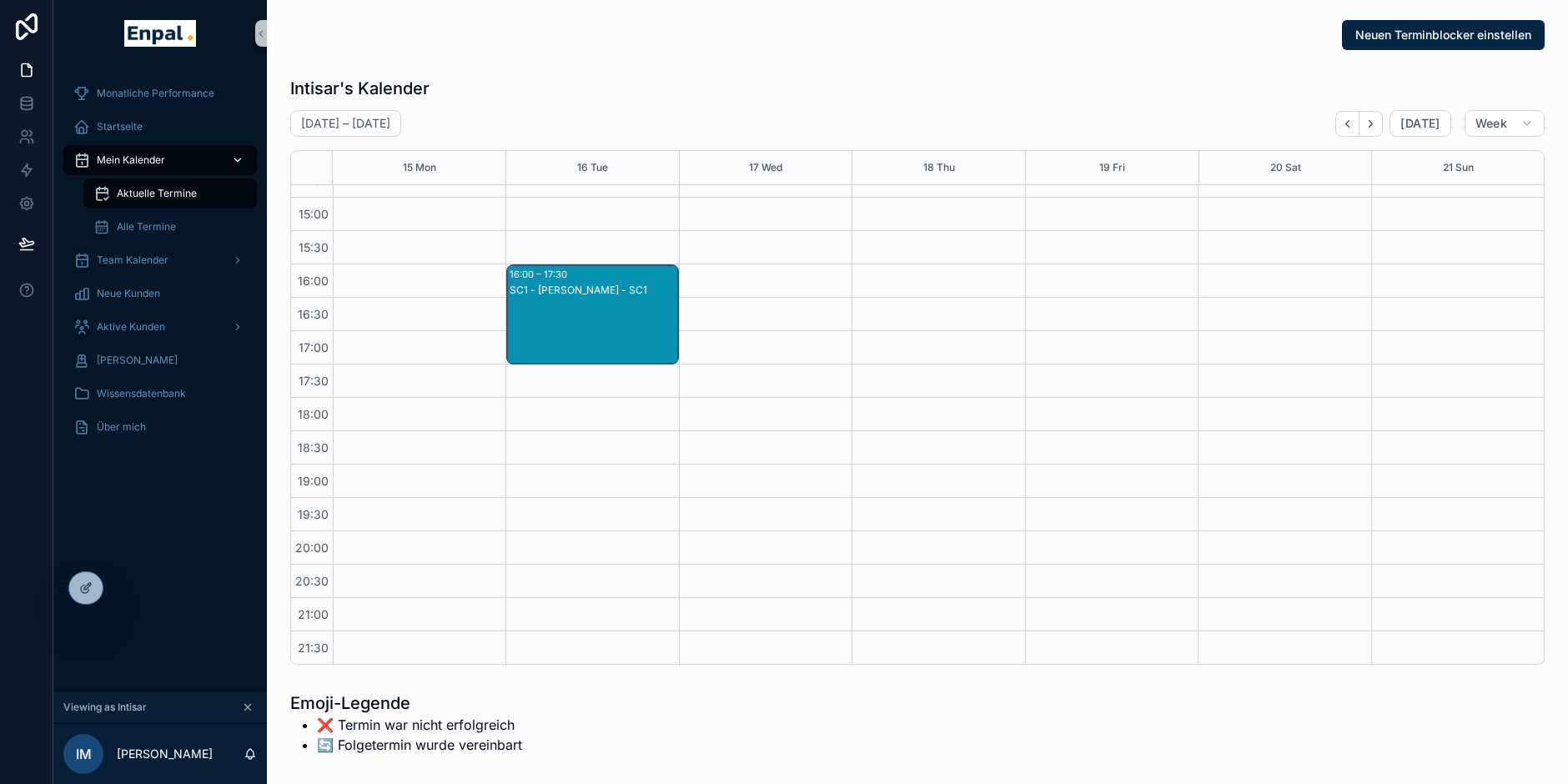
click at [157, 161] on span "Mein Kalender" at bounding box center [131, 160] width 68 height 13
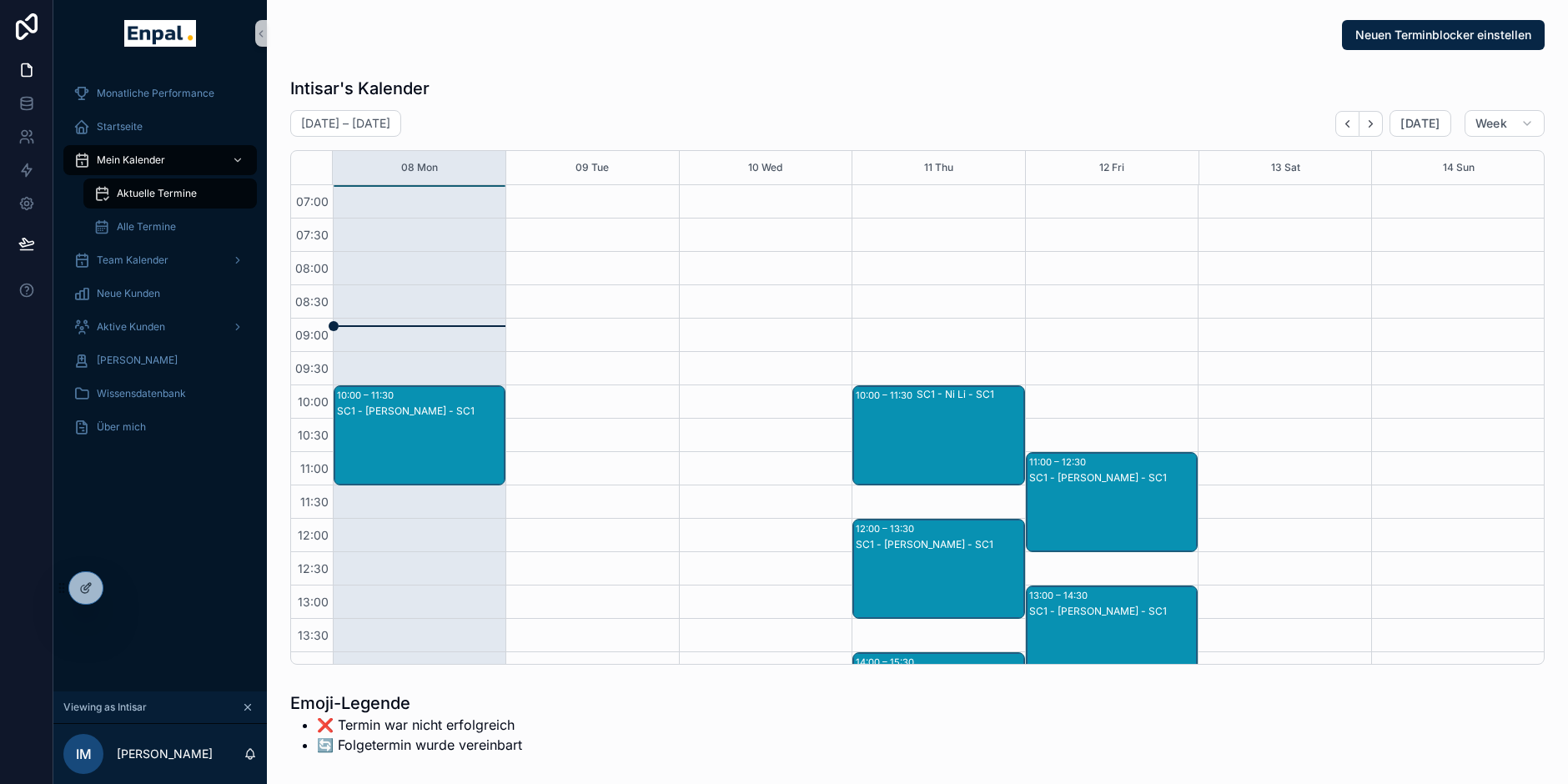
scroll to position [467, 0]
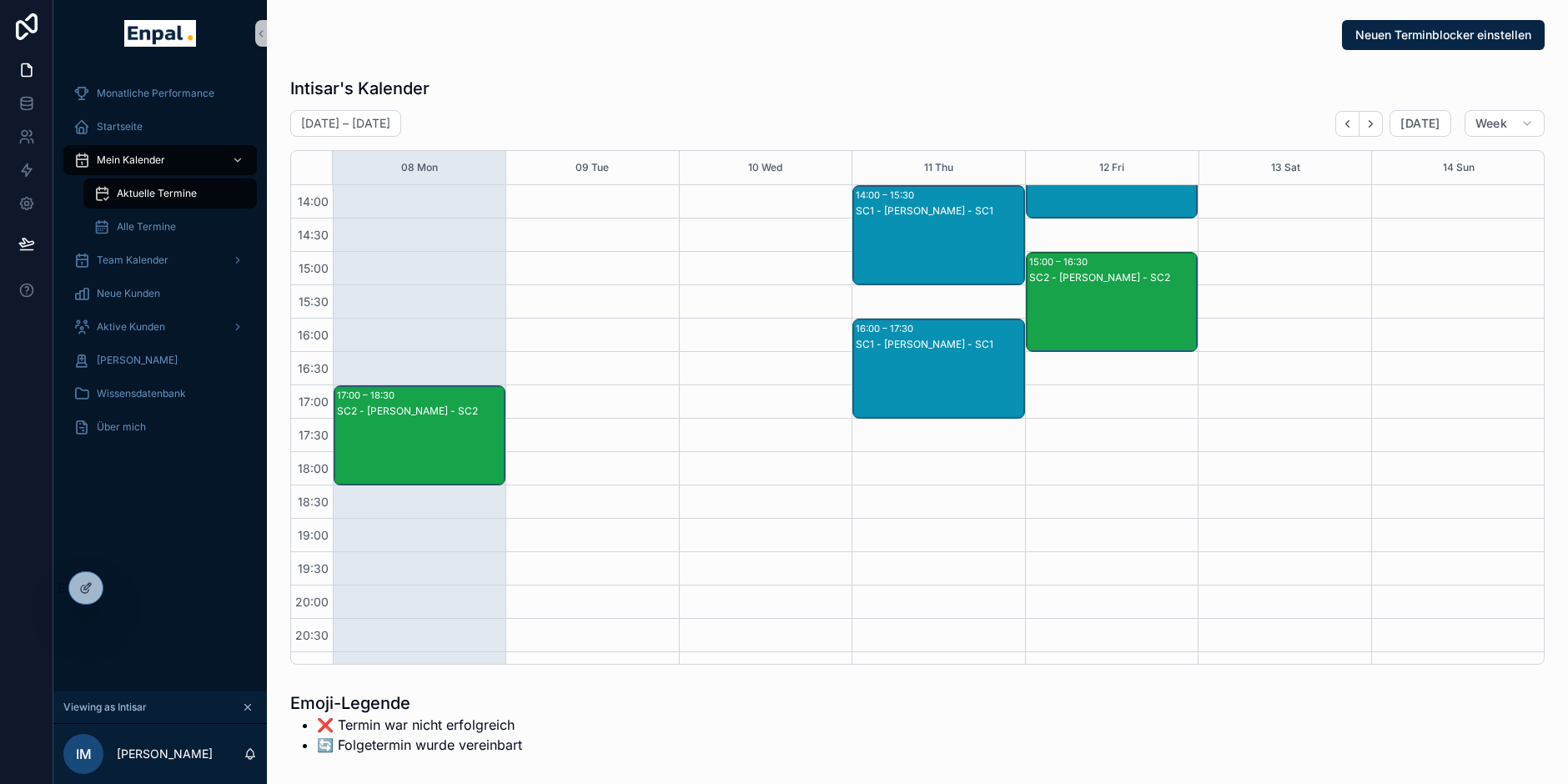
click at [137, 600] on div "Monatliche Performance Startseite Mein Kalender Aktuelle Termine Alle Termine T…" at bounding box center [160, 379] width 213 height 625
click at [127, 588] on icon at bounding box center [123, 588] width 13 height 13
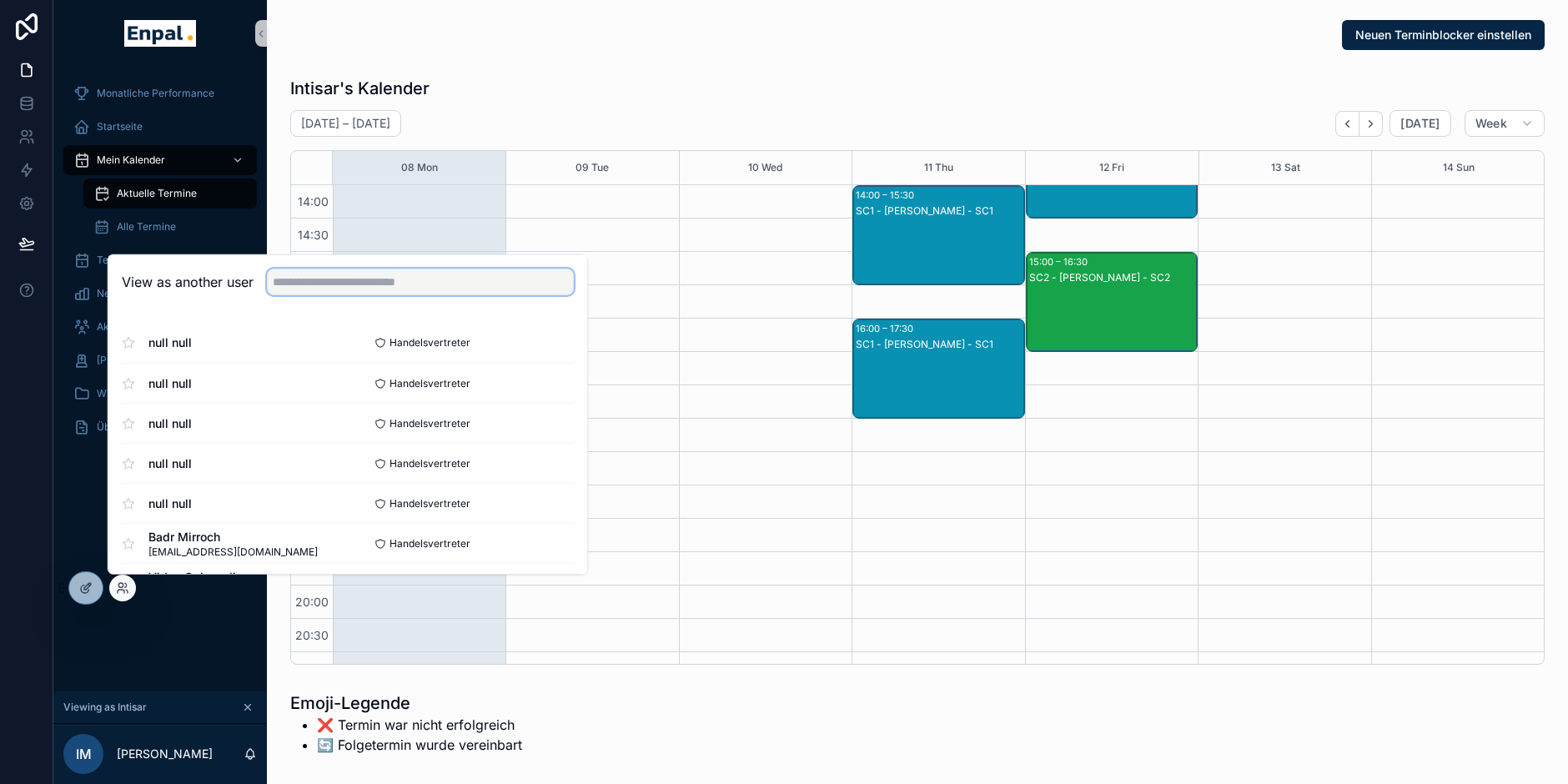
click at [313, 276] on input "text" at bounding box center [421, 282] width 307 height 27
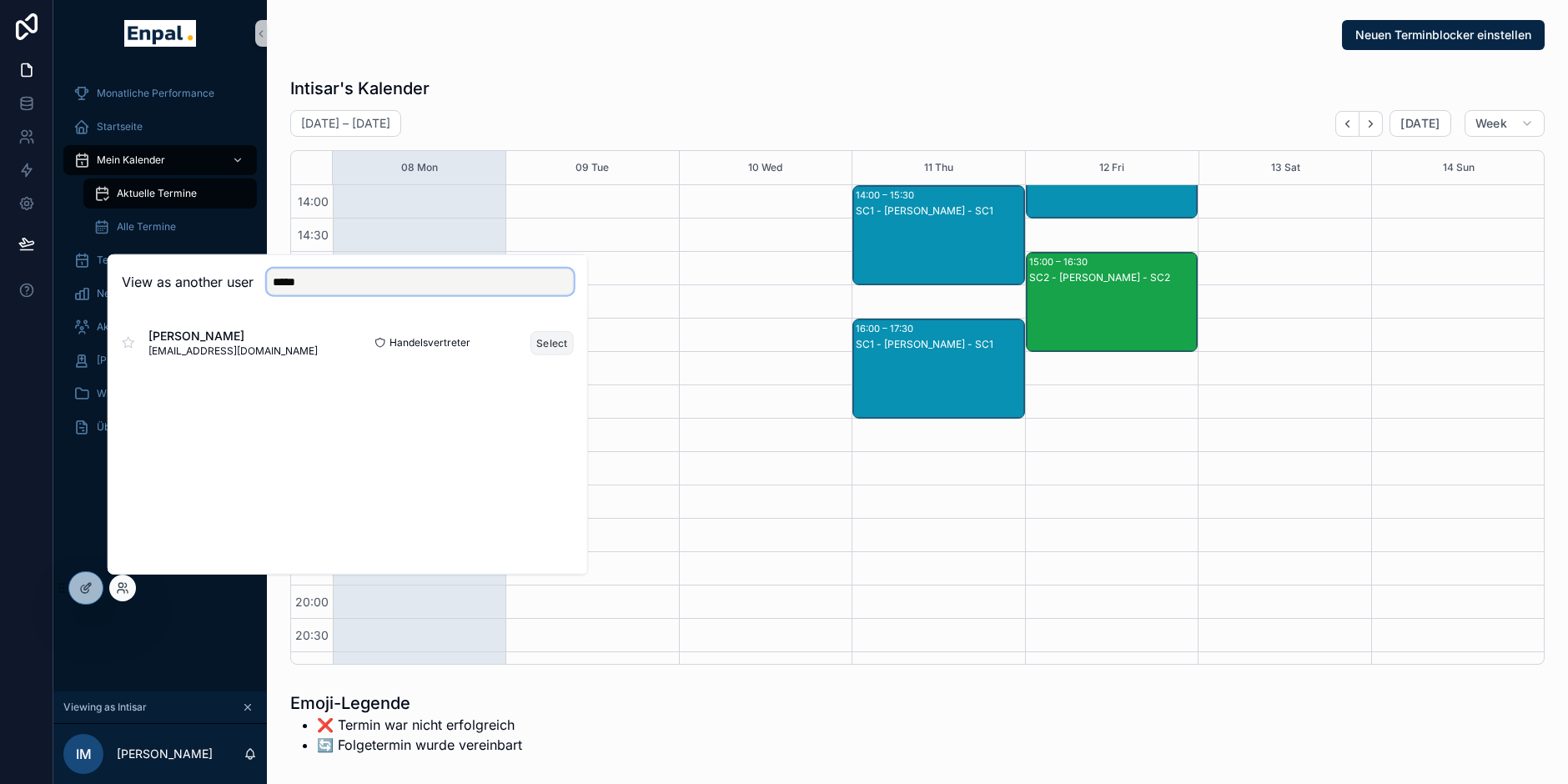
type input "*****"
click at [550, 339] on button "Select" at bounding box center [551, 342] width 43 height 24
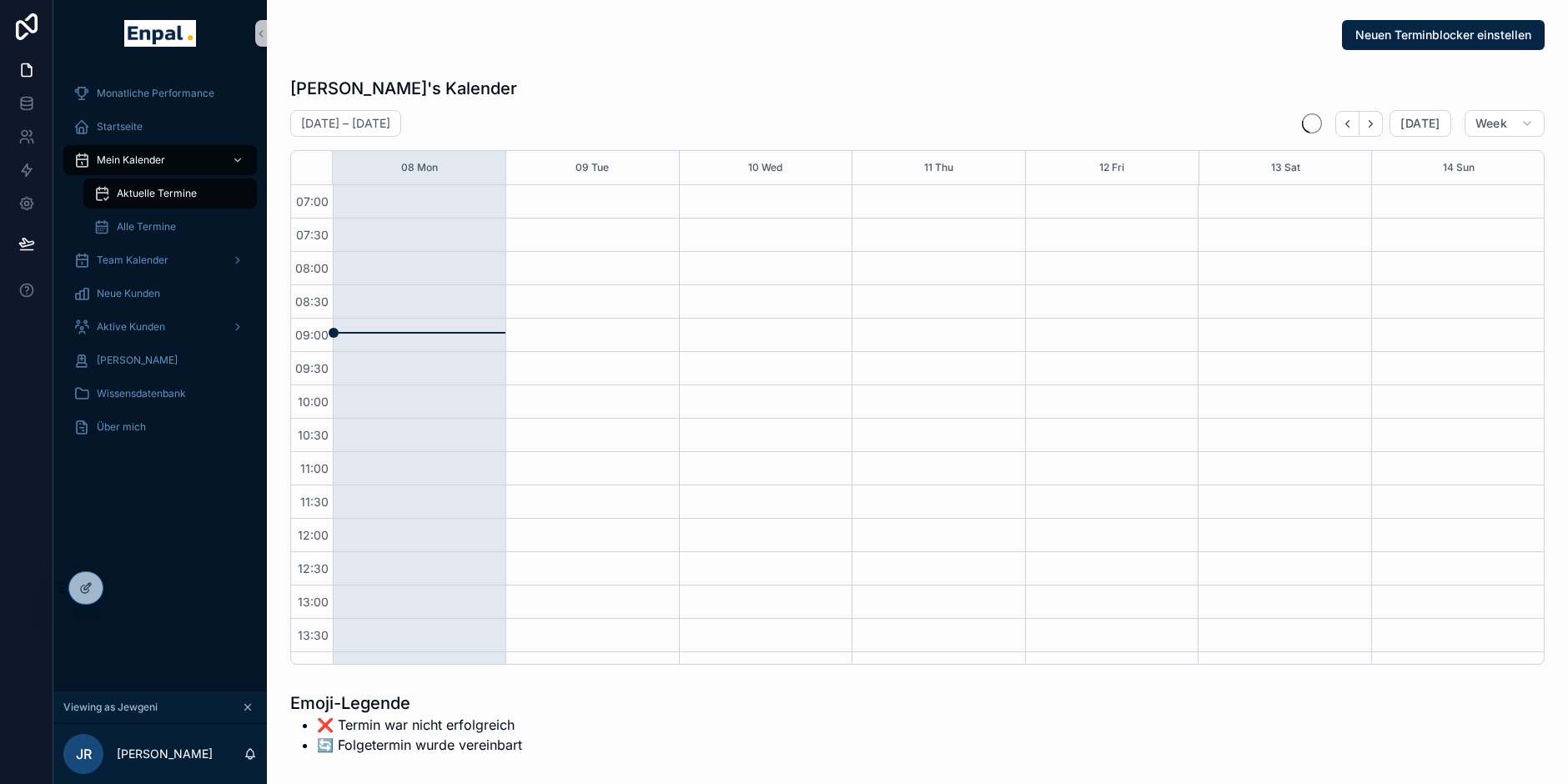
scroll to position [467, 0]
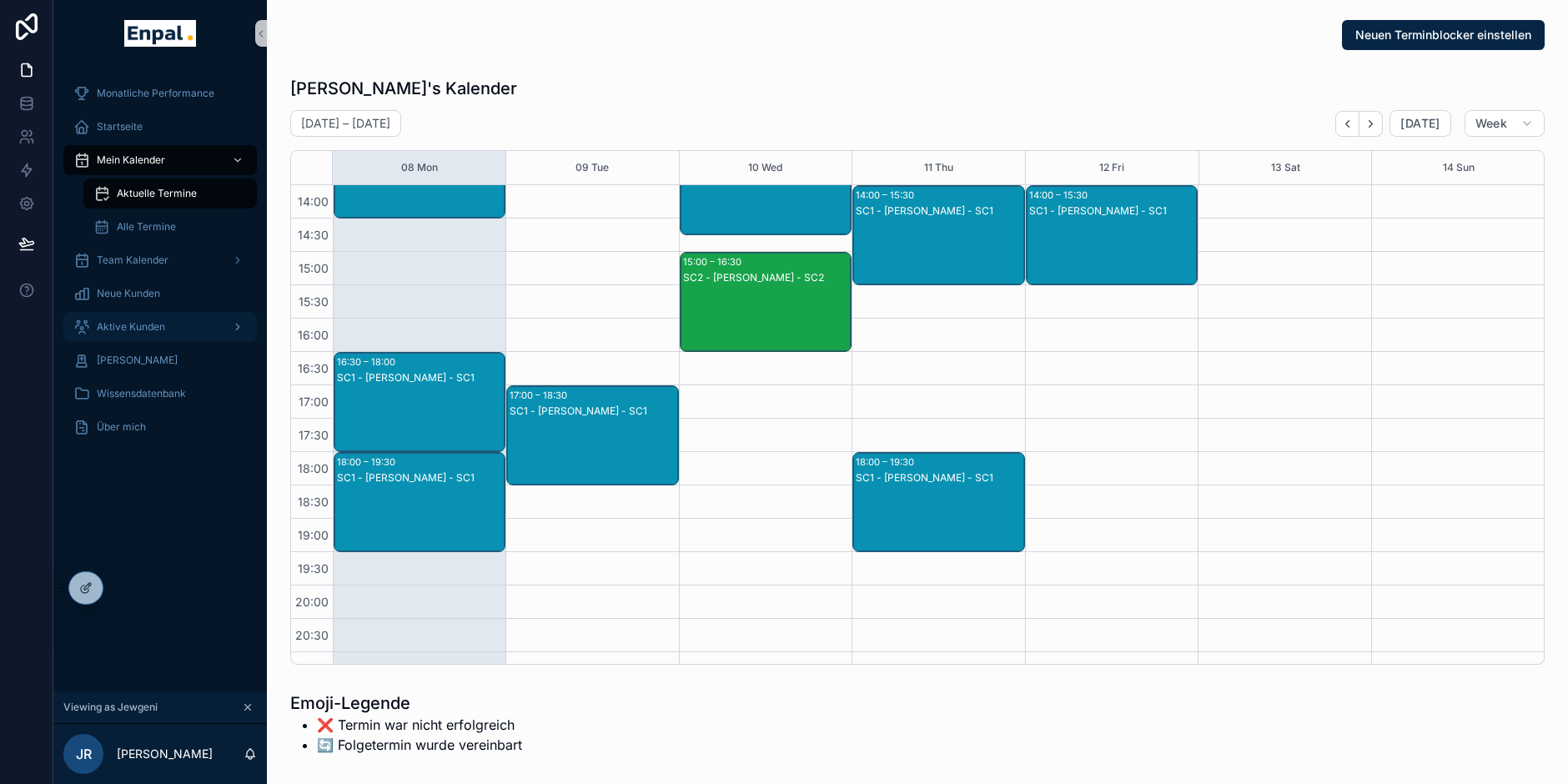
click at [181, 328] on div "Aktive Kunden" at bounding box center [159, 327] width 174 height 27
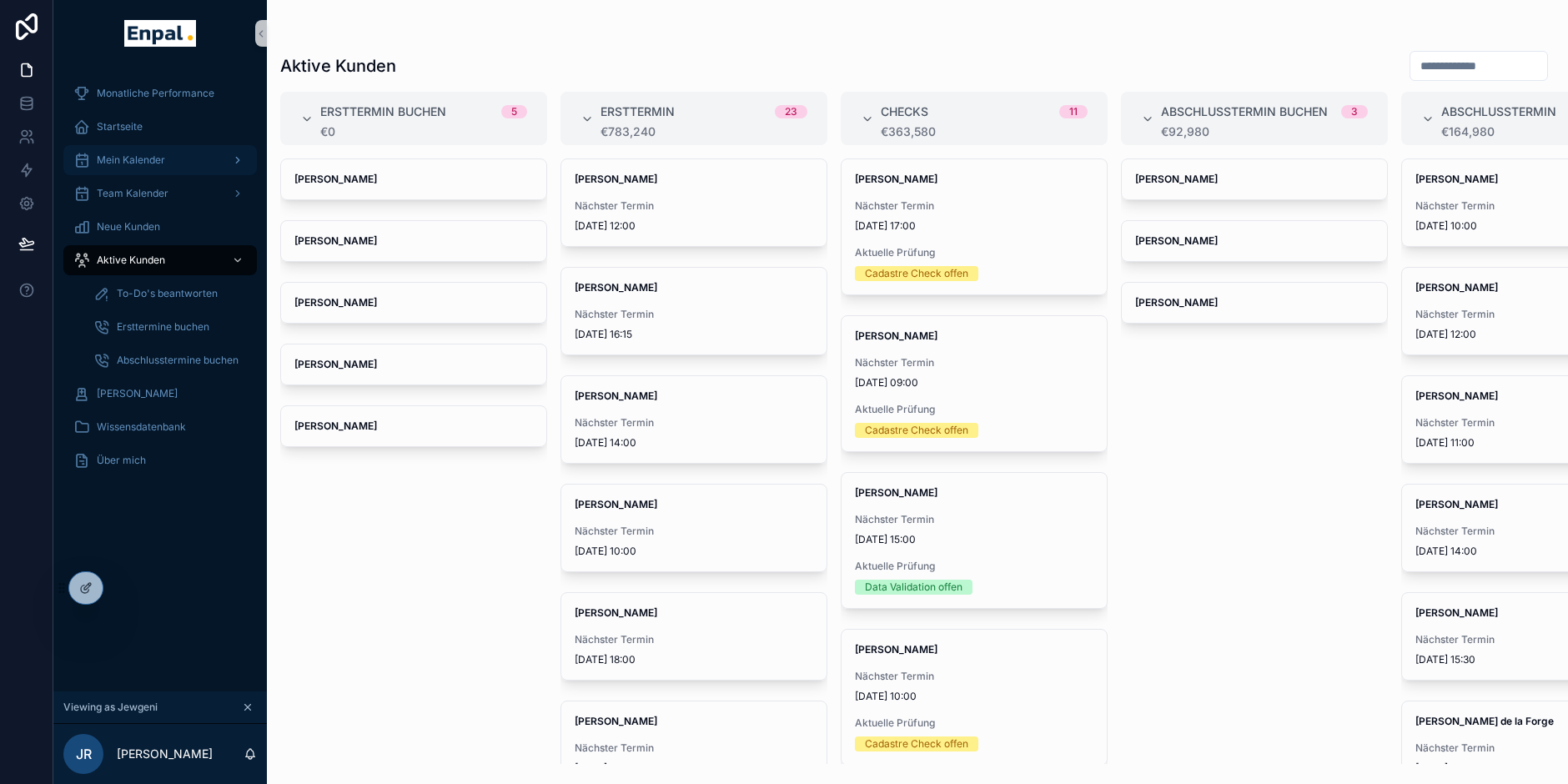
click at [144, 154] on span "Mein Kalender" at bounding box center [131, 160] width 68 height 13
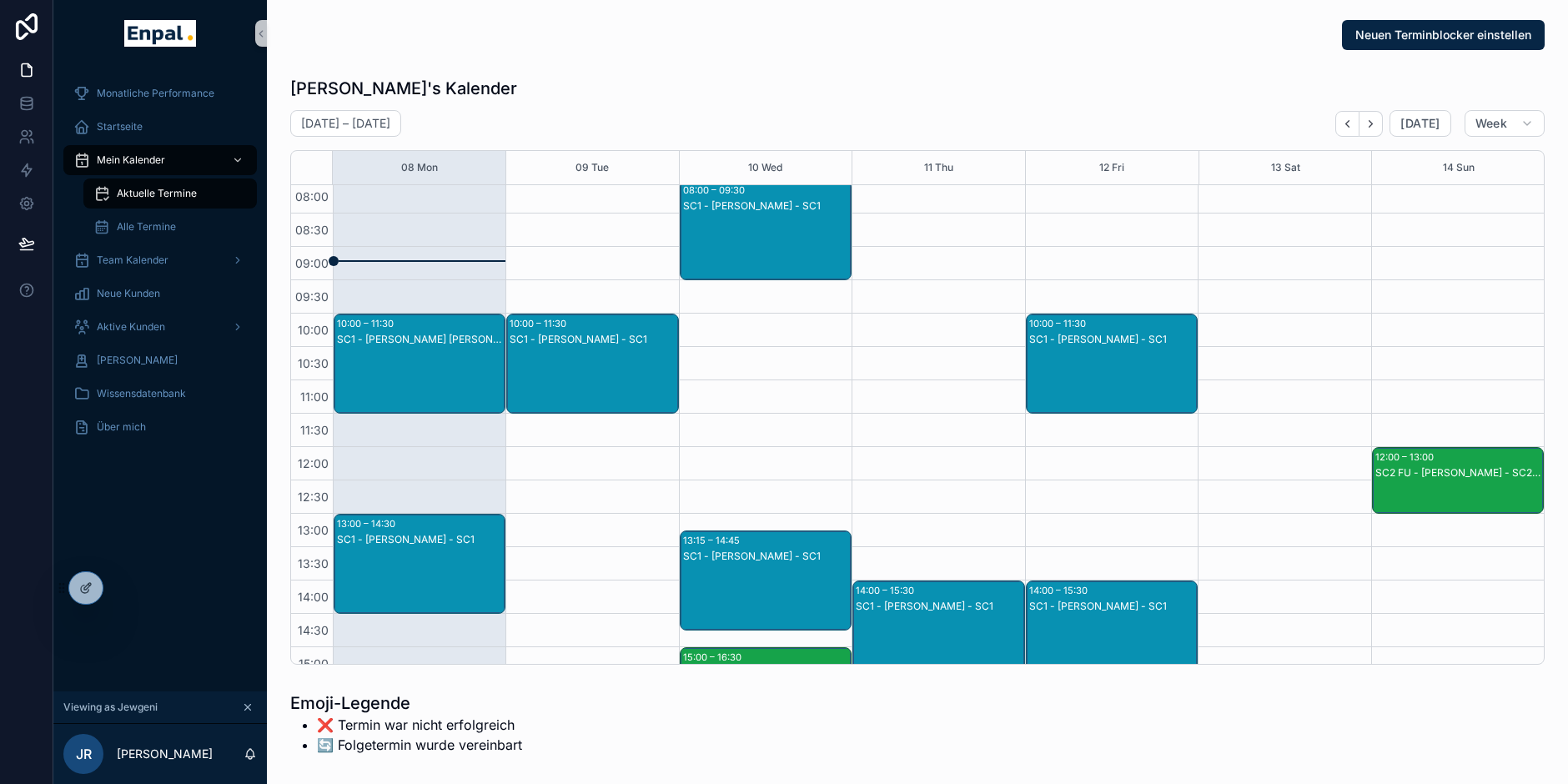
scroll to position [69, 0]
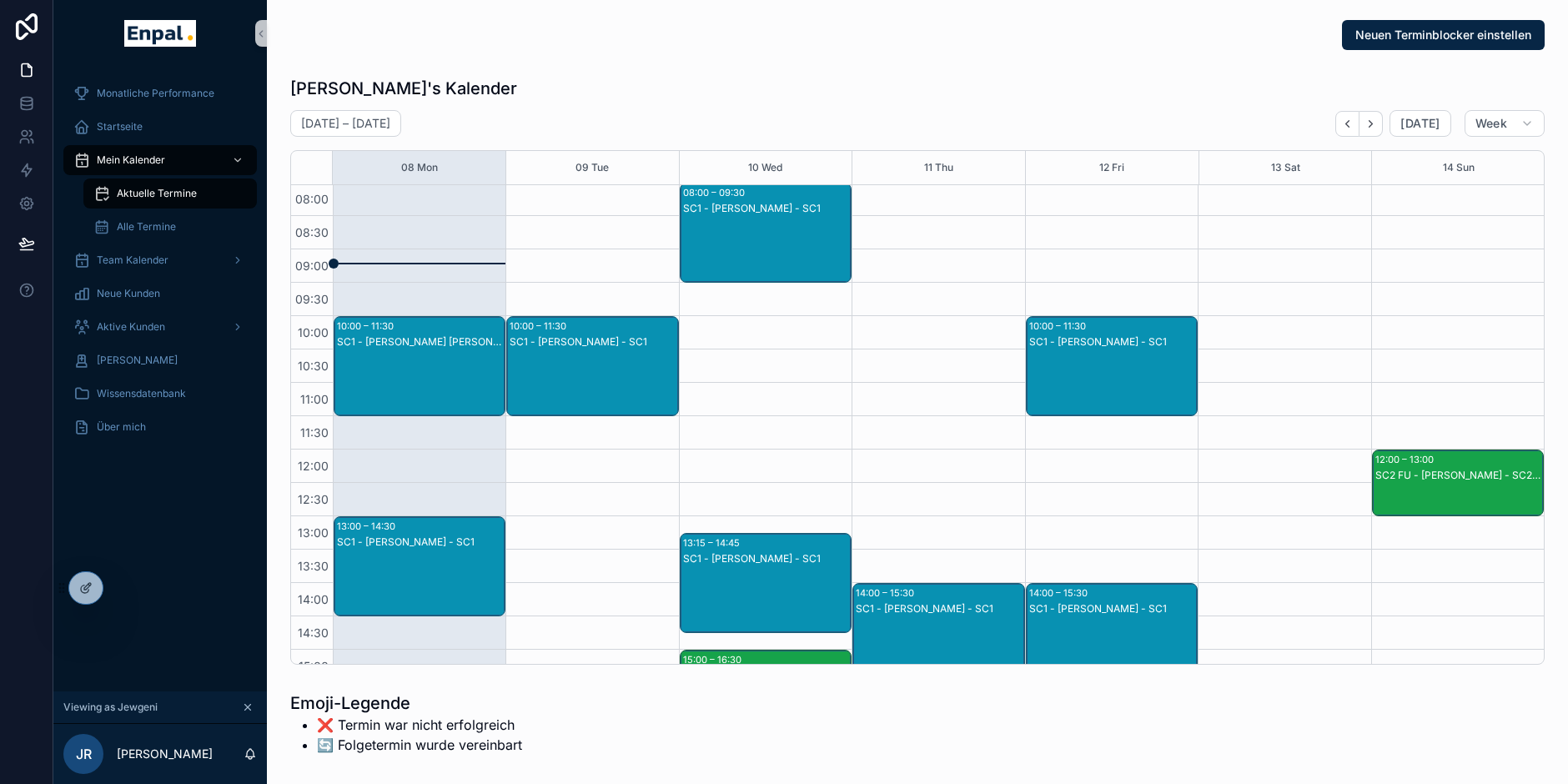
click at [411, 349] on div "SC1 - Wolfgang Dr. Tischler - SC1" at bounding box center [421, 382] width 167 height 97
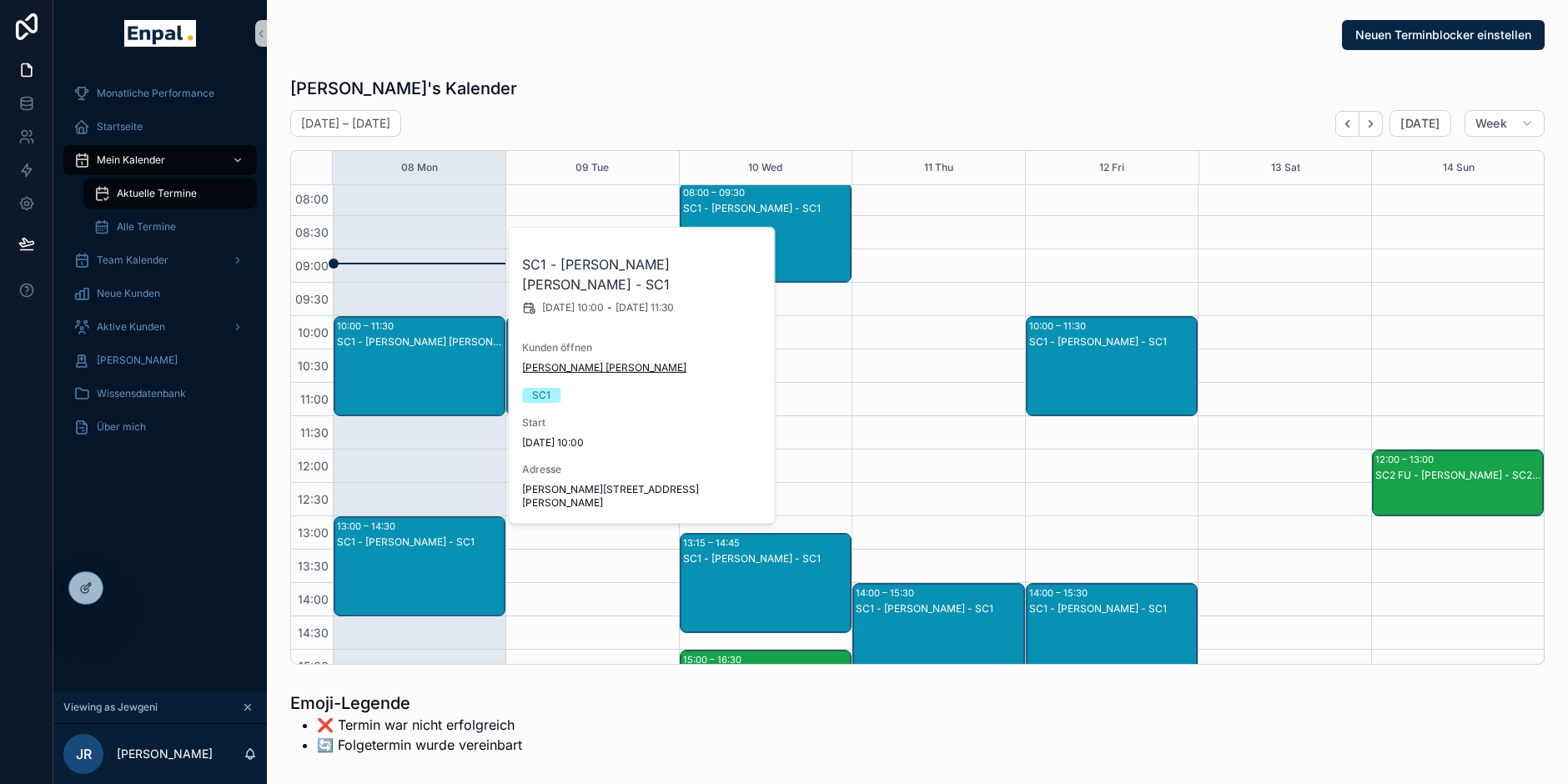
click at [546, 361] on span "[PERSON_NAME]" at bounding box center [604, 368] width 164 height 13
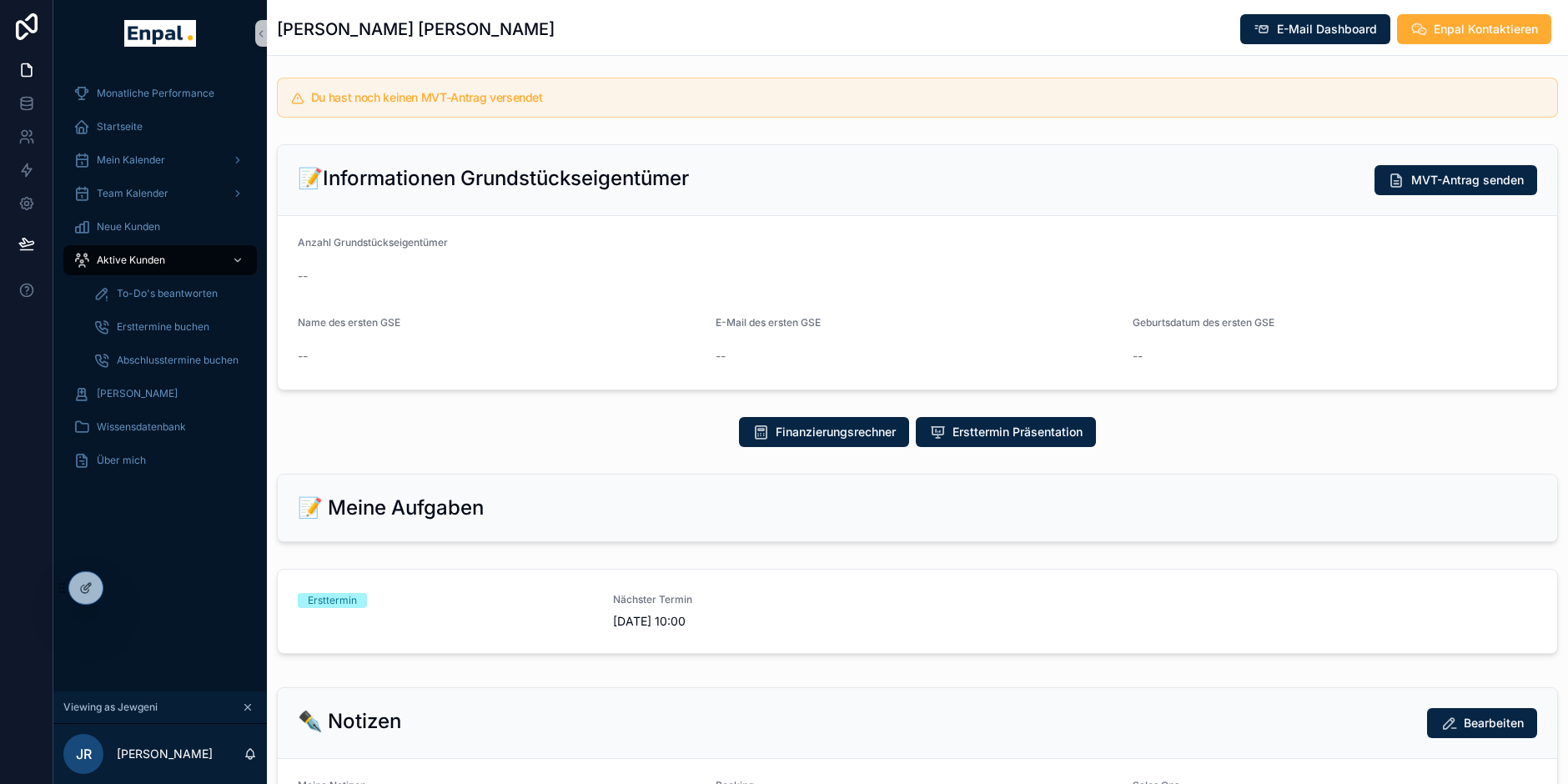
scroll to position [454, 0]
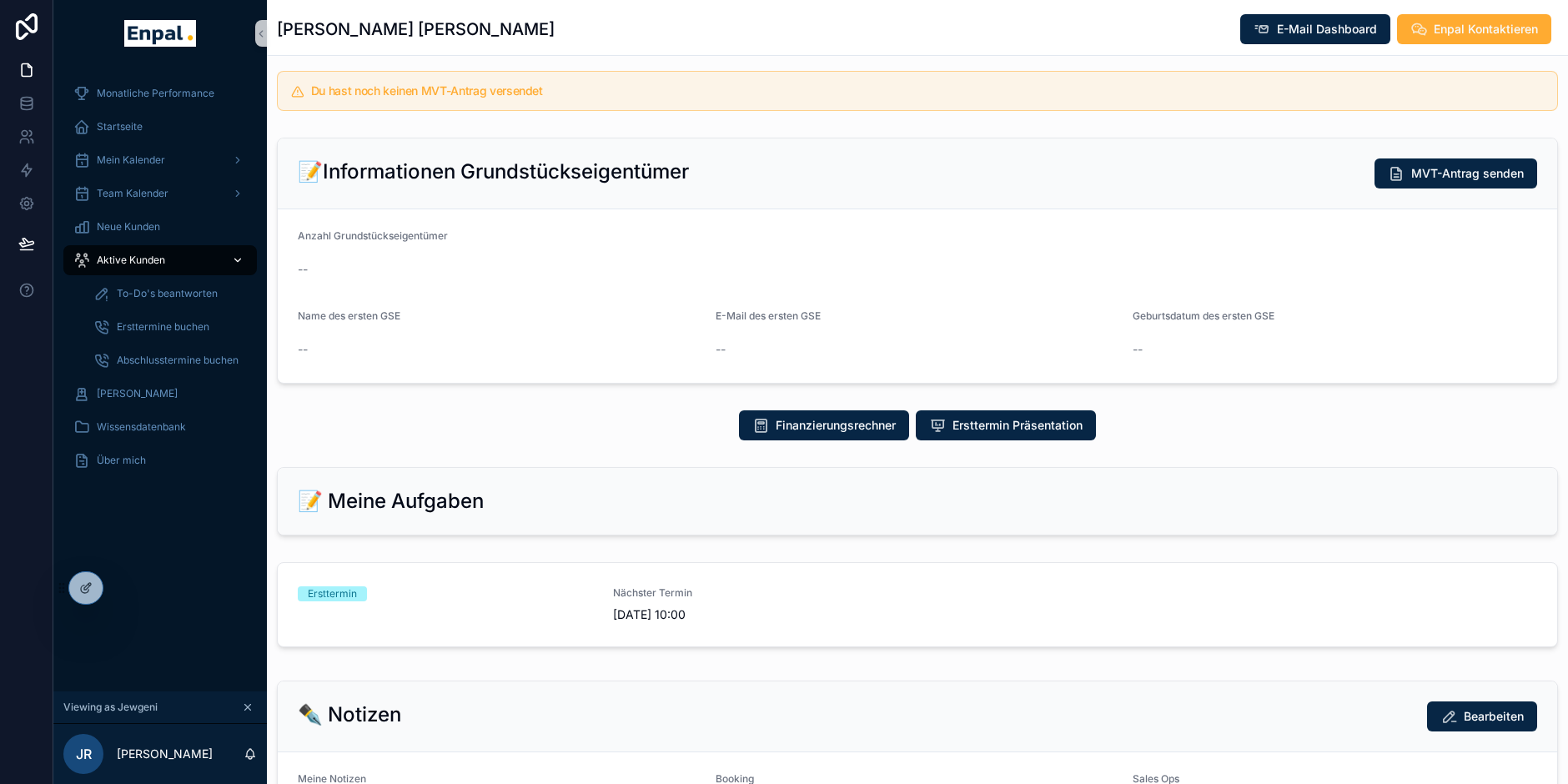
click at [114, 257] on span "Aktive Kunden" at bounding box center [131, 260] width 68 height 13
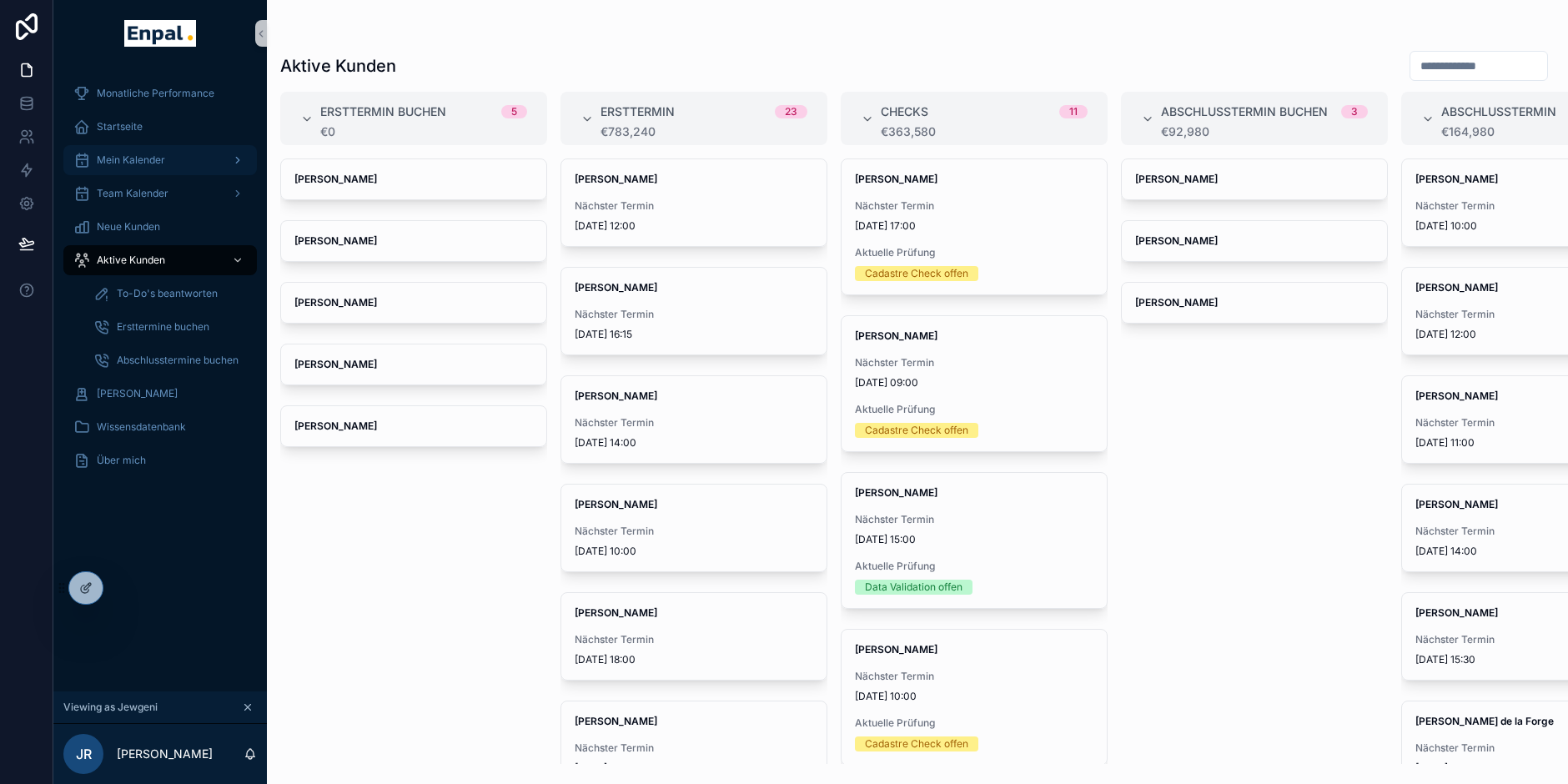
click at [137, 164] on span "Mein Kalender" at bounding box center [131, 160] width 68 height 13
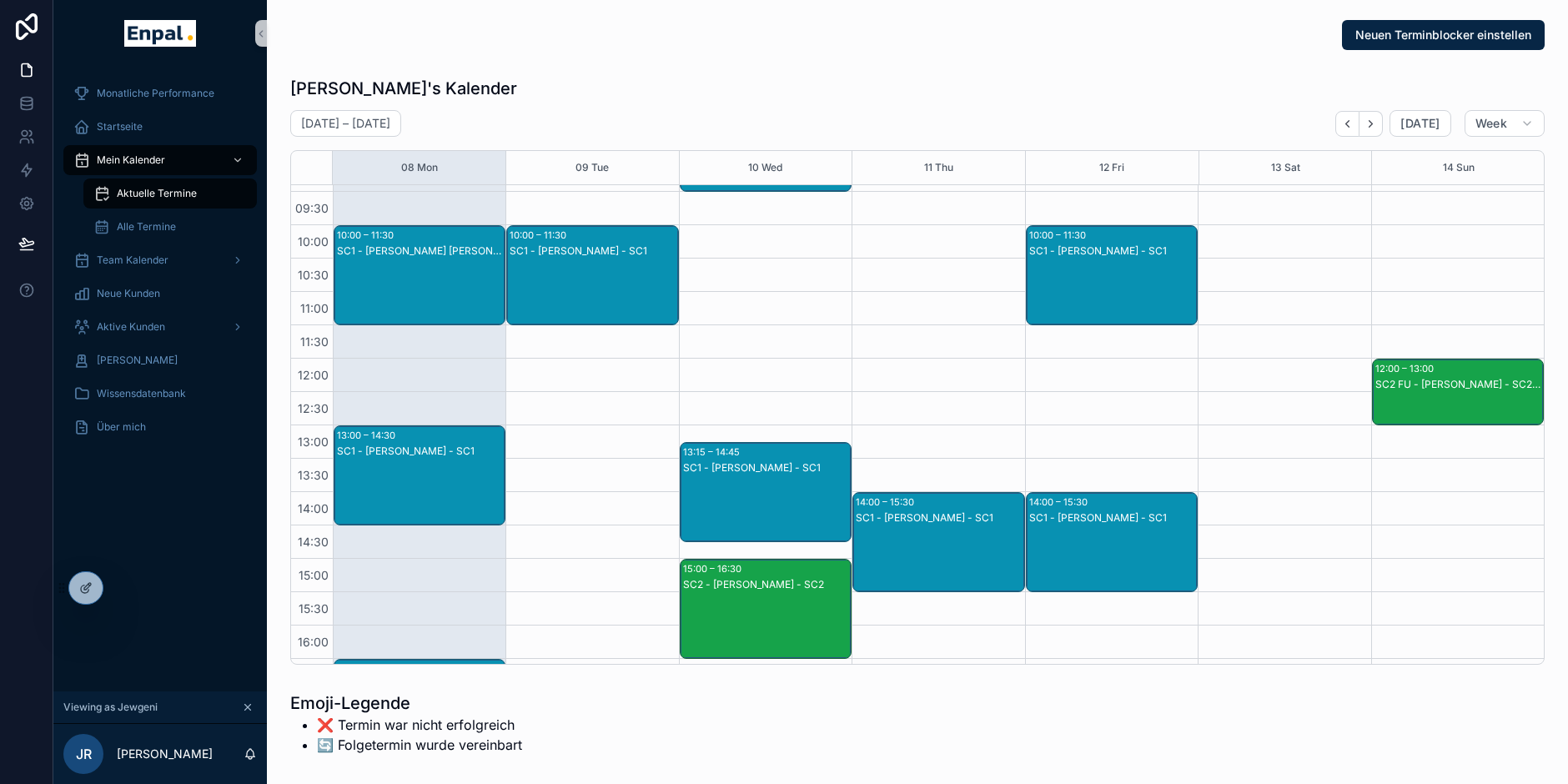
scroll to position [139, 0]
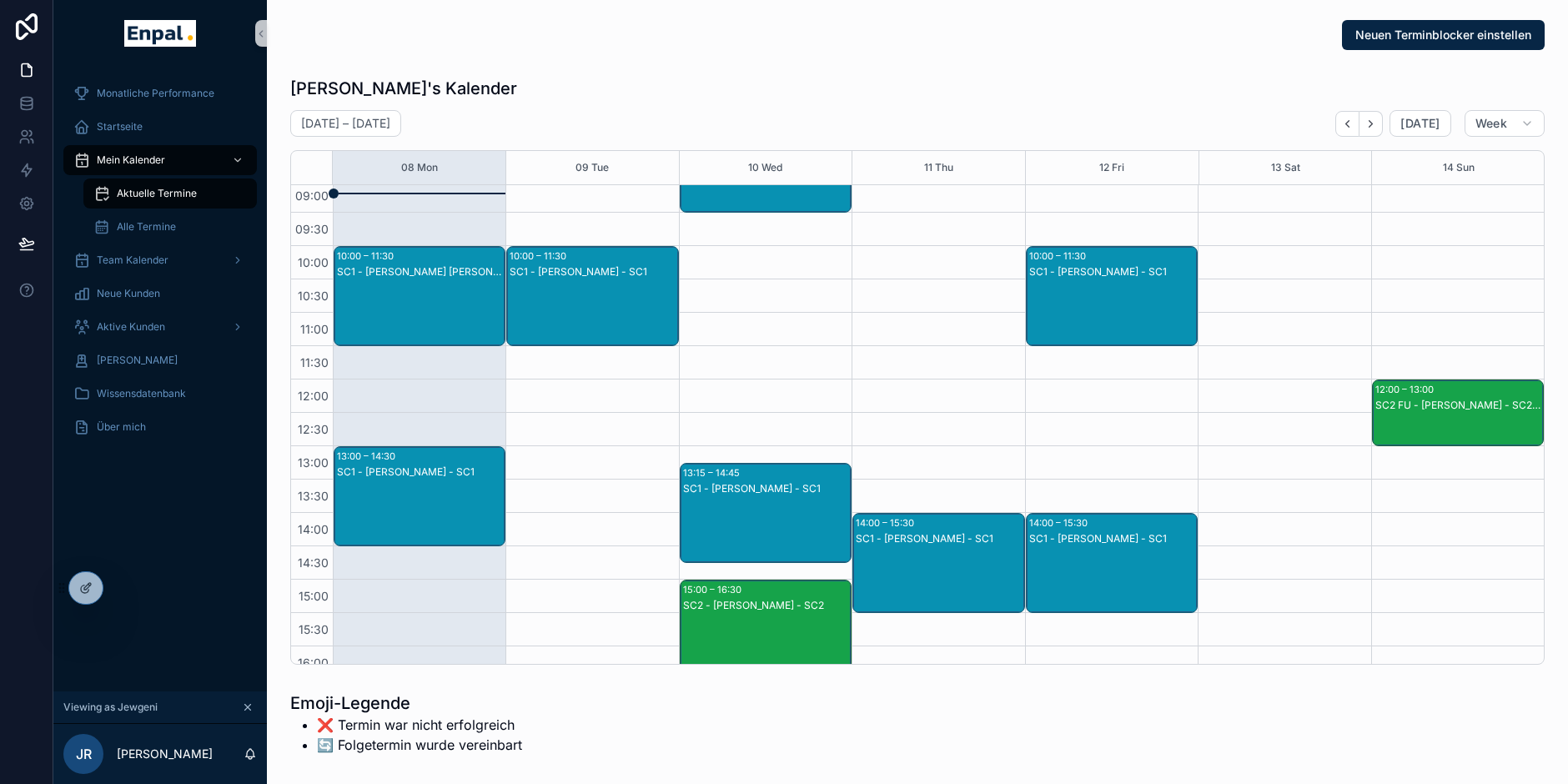
click at [415, 265] on div "SC1 - Wolfgang Dr. Tischler - SC1" at bounding box center [421, 272] width 167 height 13
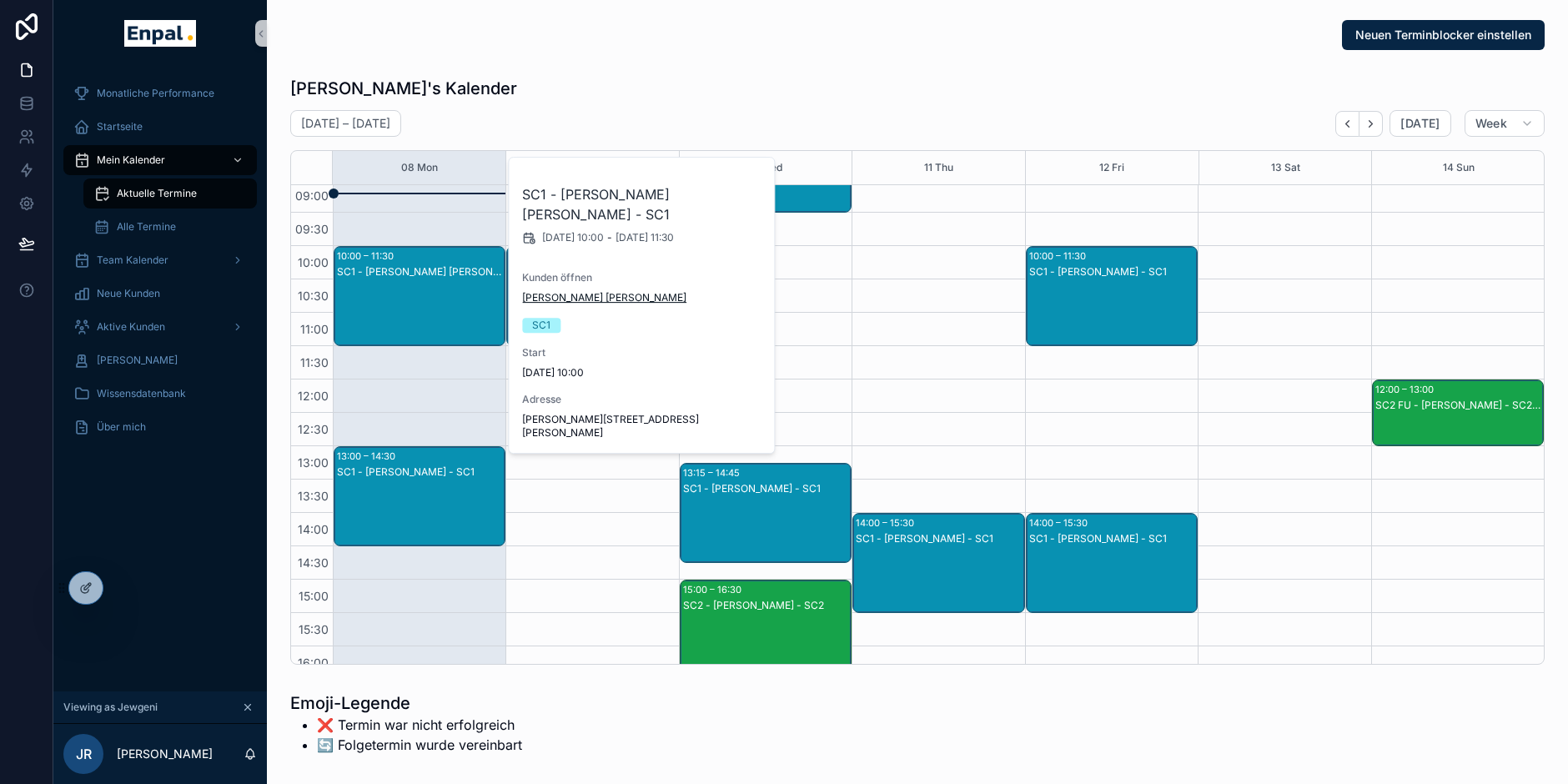
click at [552, 291] on span "[PERSON_NAME]" at bounding box center [604, 298] width 164 height 13
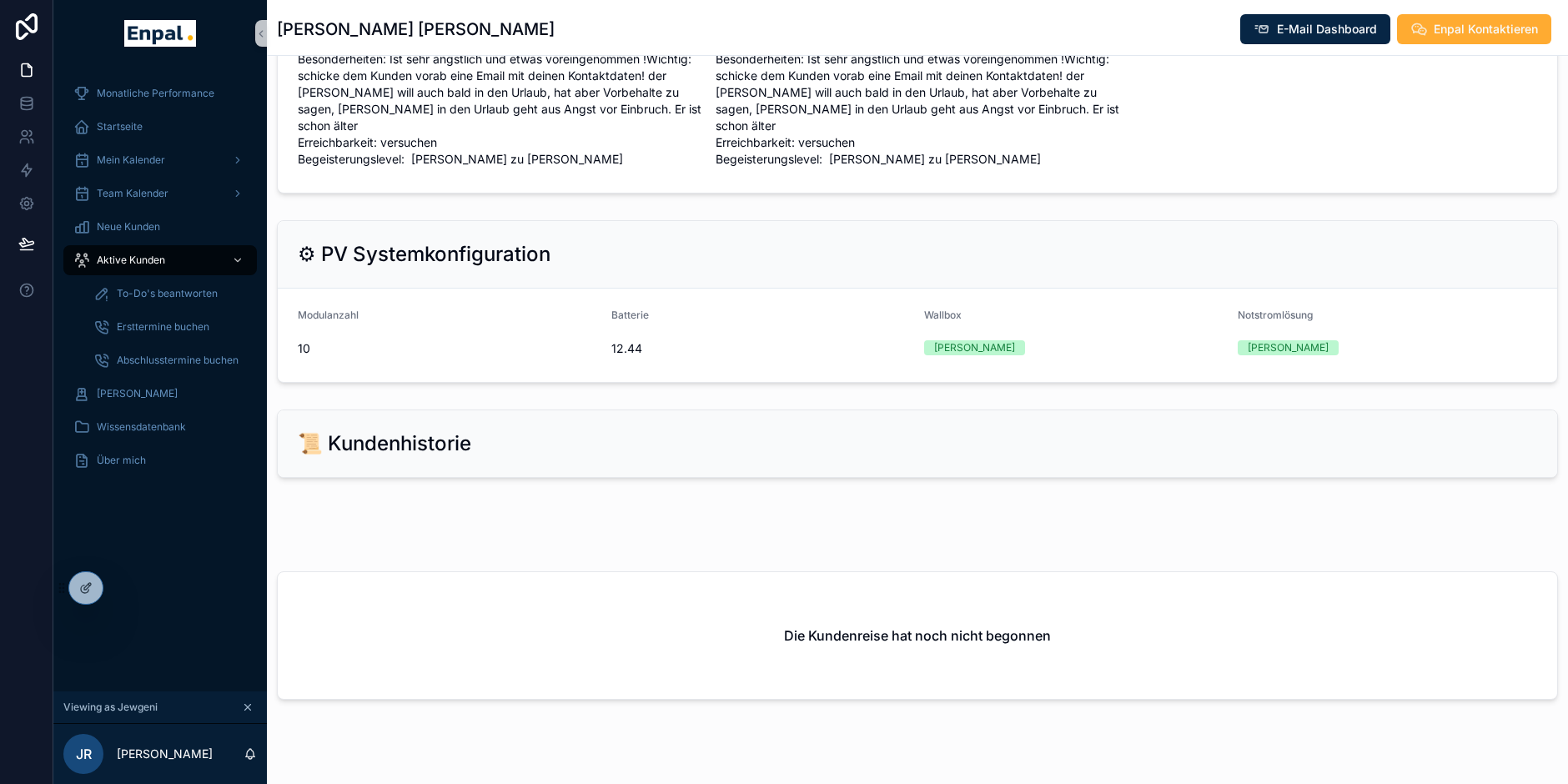
scroll to position [1318, 0]
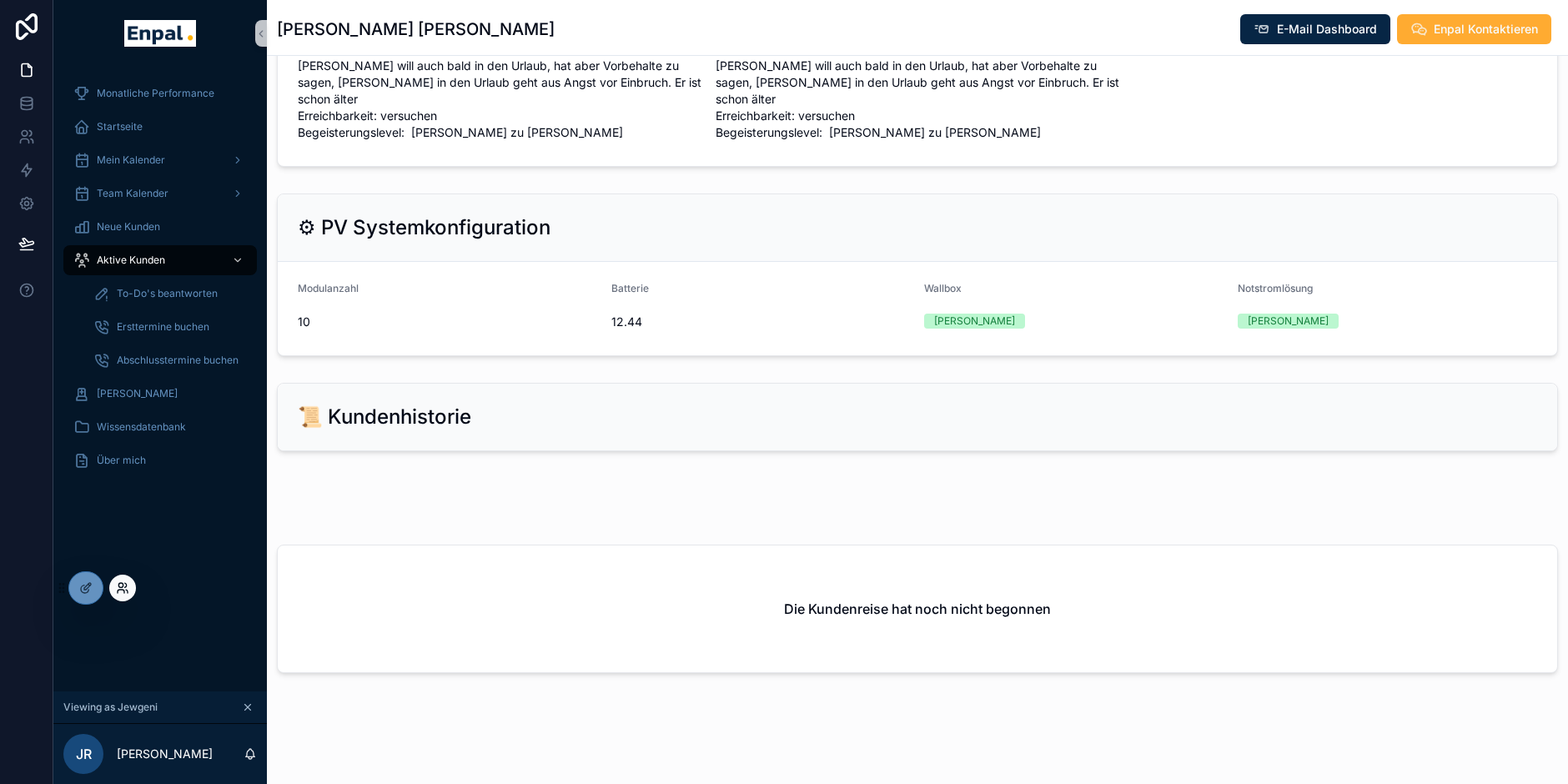
click at [119, 584] on icon at bounding box center [120, 585] width 4 height 4
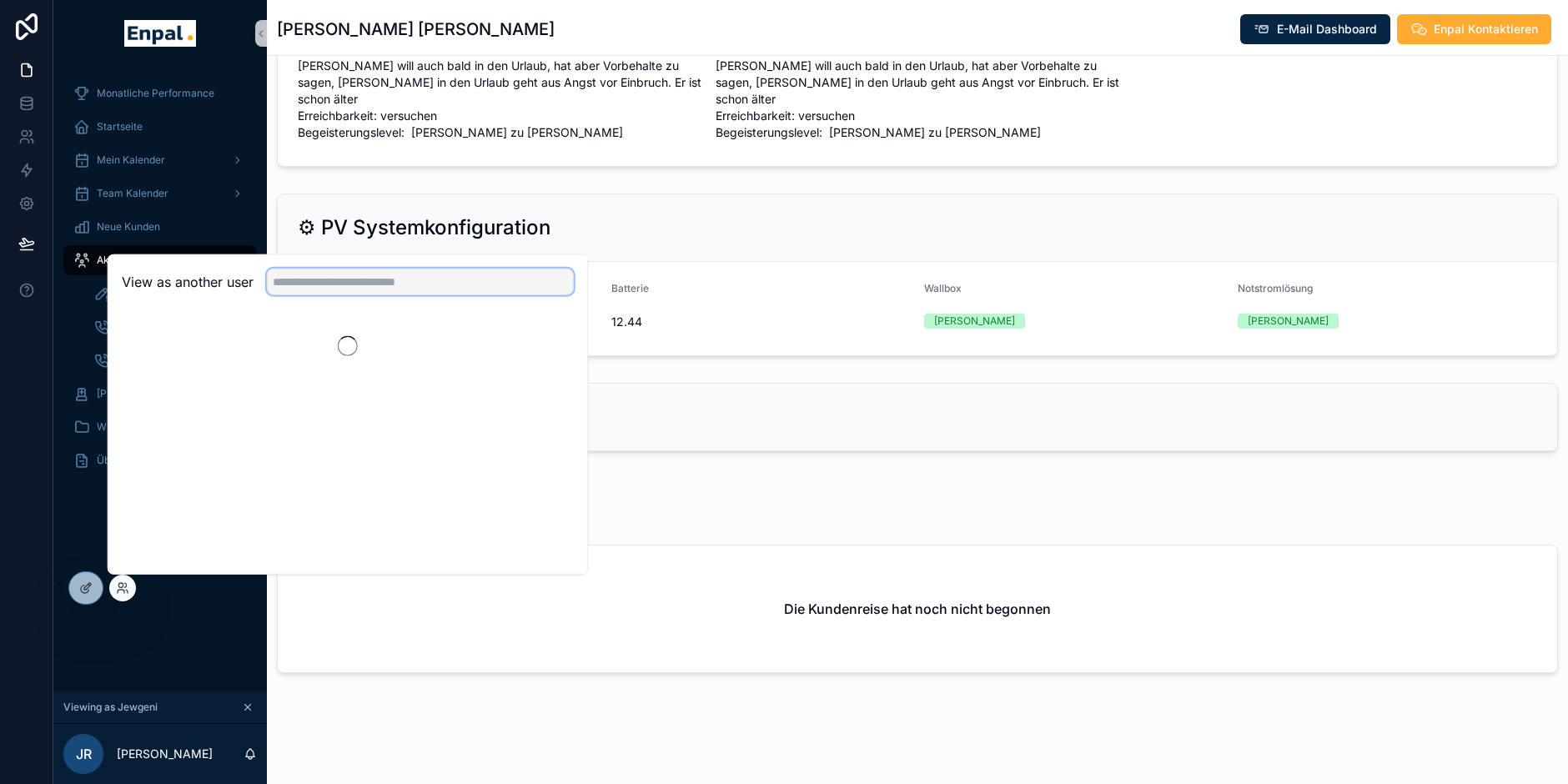
click at [320, 286] on input "text" at bounding box center [421, 282] width 307 height 27
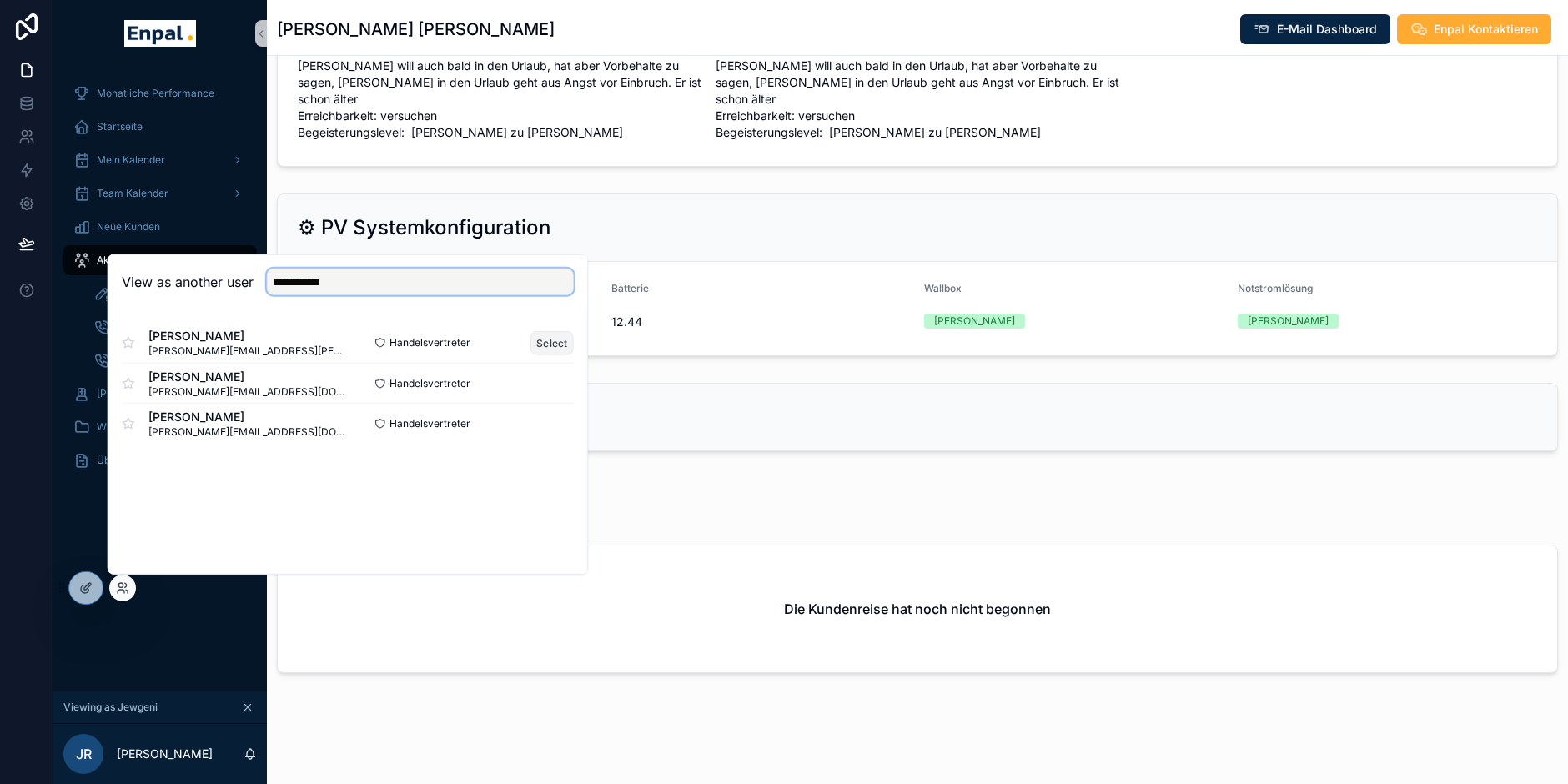
type input "**********"
click at [573, 336] on button "Select" at bounding box center [551, 342] width 43 height 24
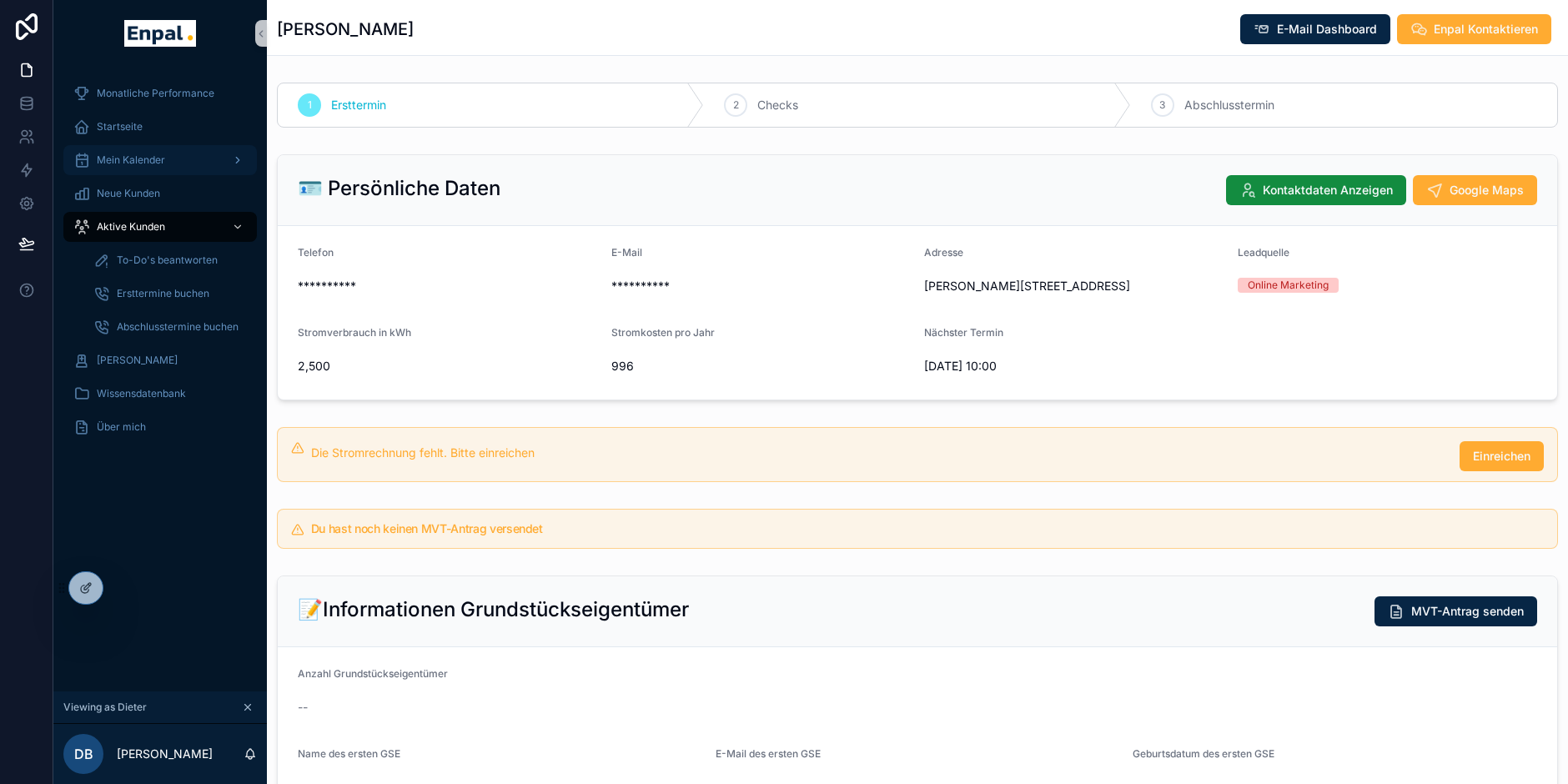
click at [148, 159] on span "Mein Kalender" at bounding box center [131, 160] width 68 height 13
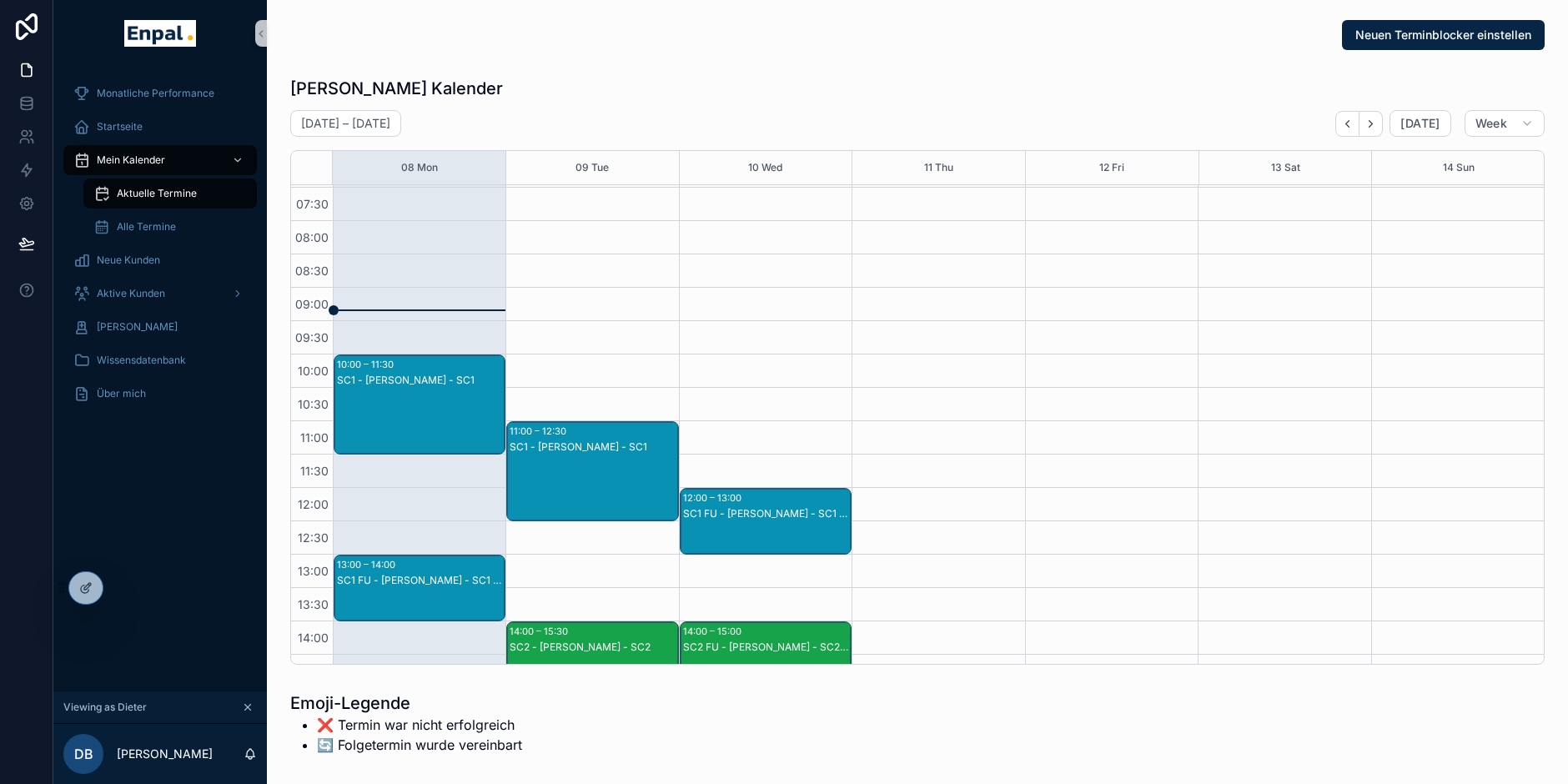
scroll to position [12, 0]
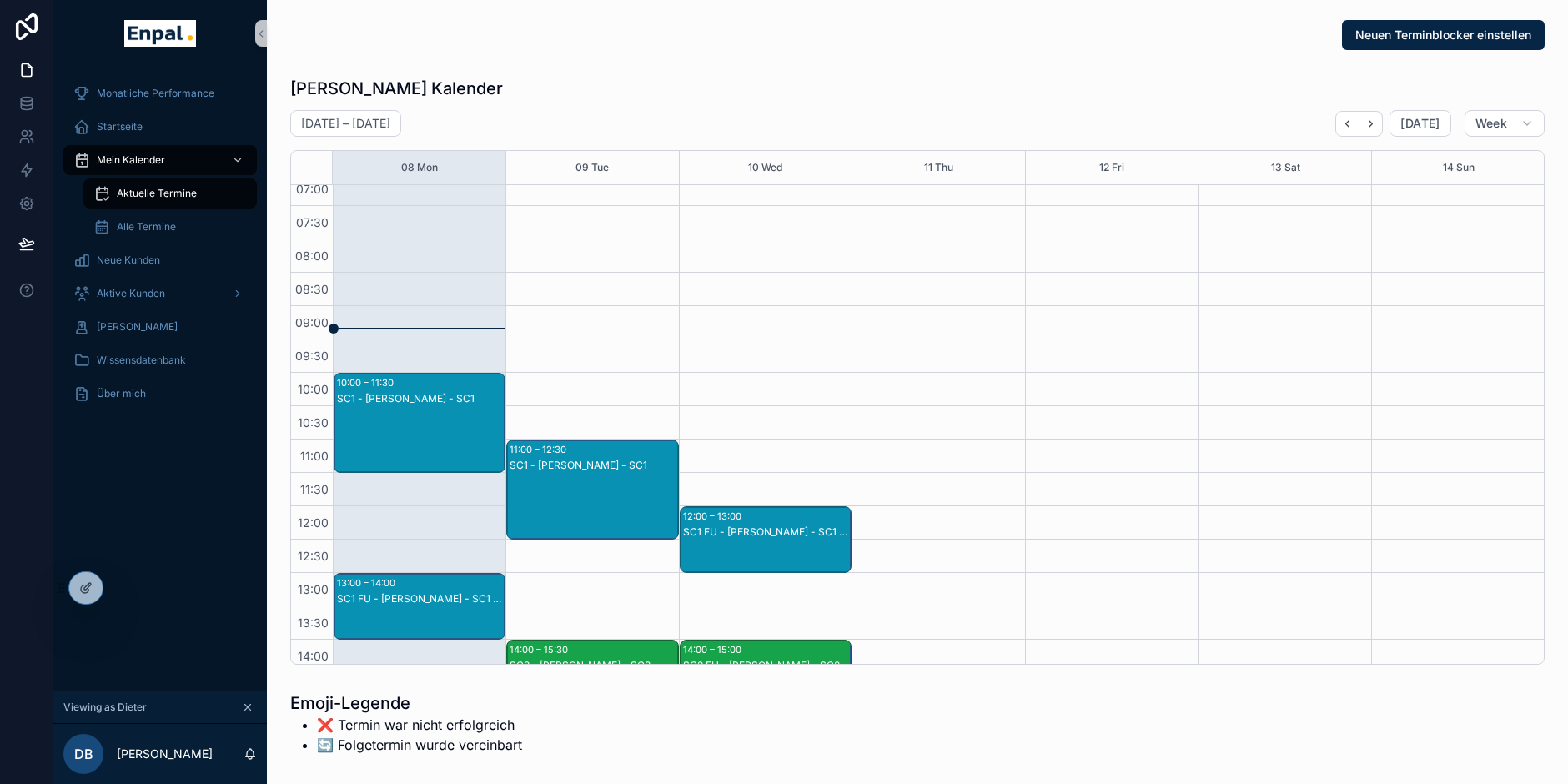
click at [413, 399] on div "SC1 - [PERSON_NAME] - SC1" at bounding box center [421, 399] width 167 height 13
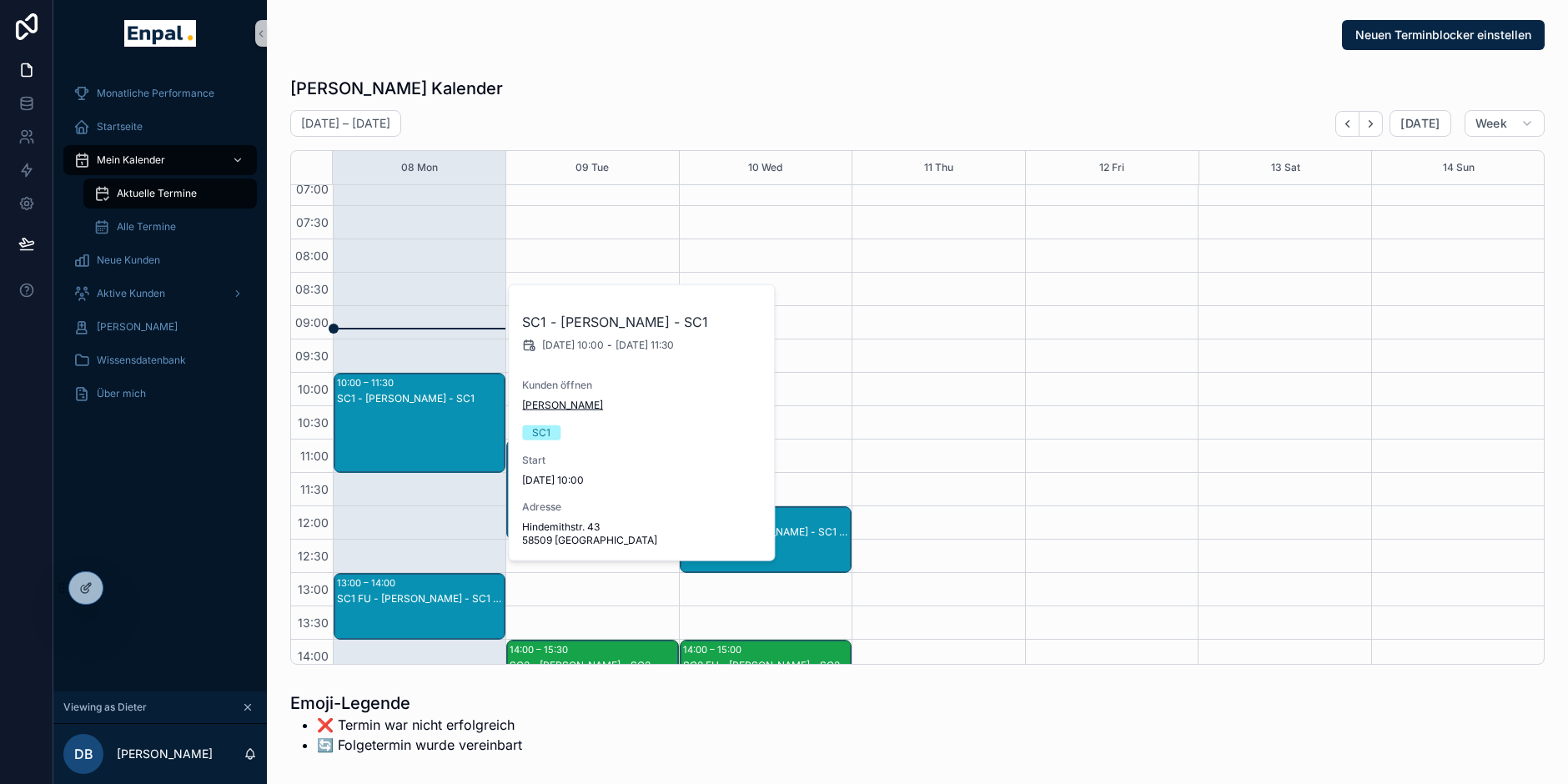
click at [549, 406] on span "[PERSON_NAME]" at bounding box center [563, 405] width 81 height 13
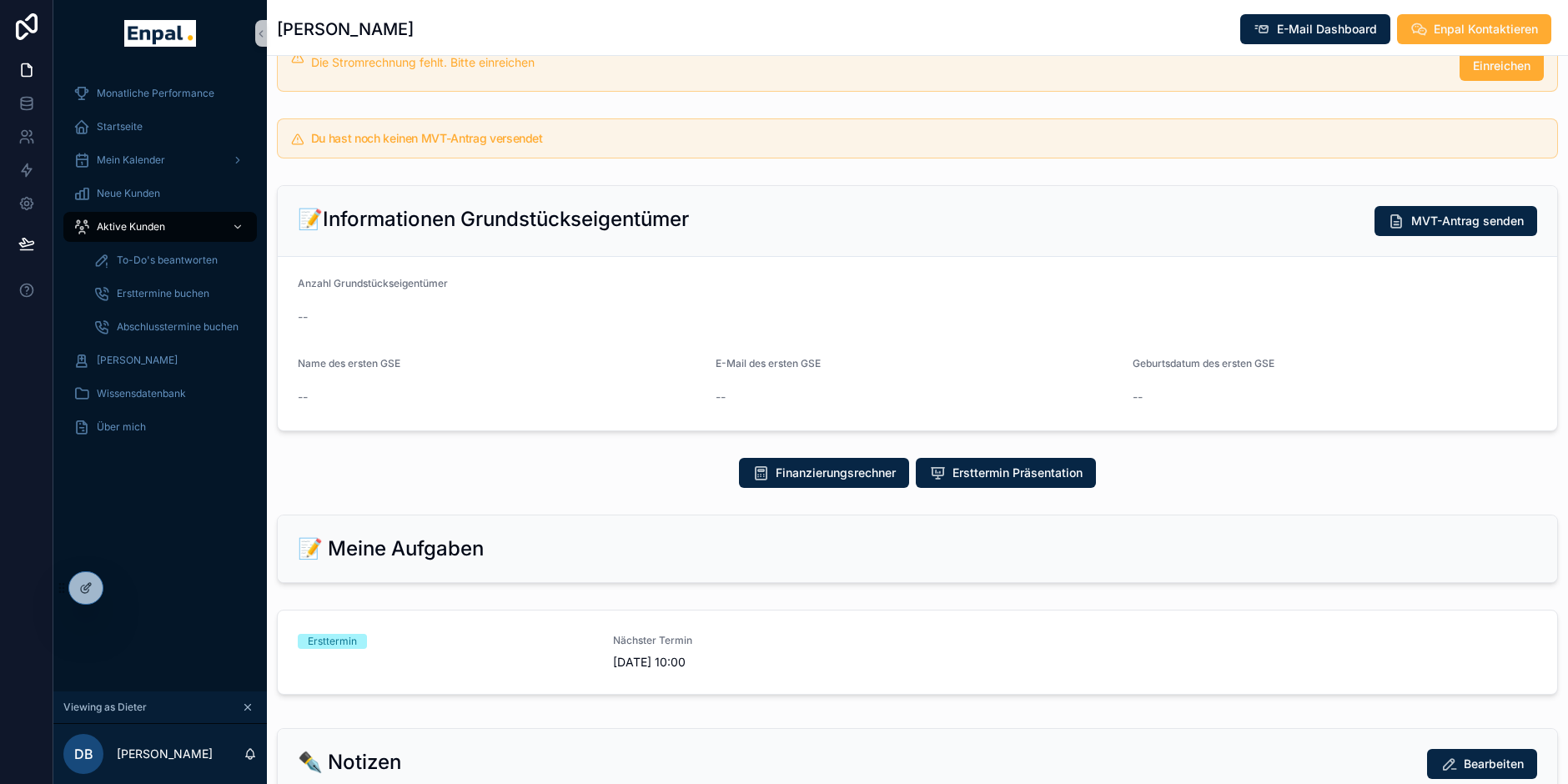
scroll to position [443, 0]
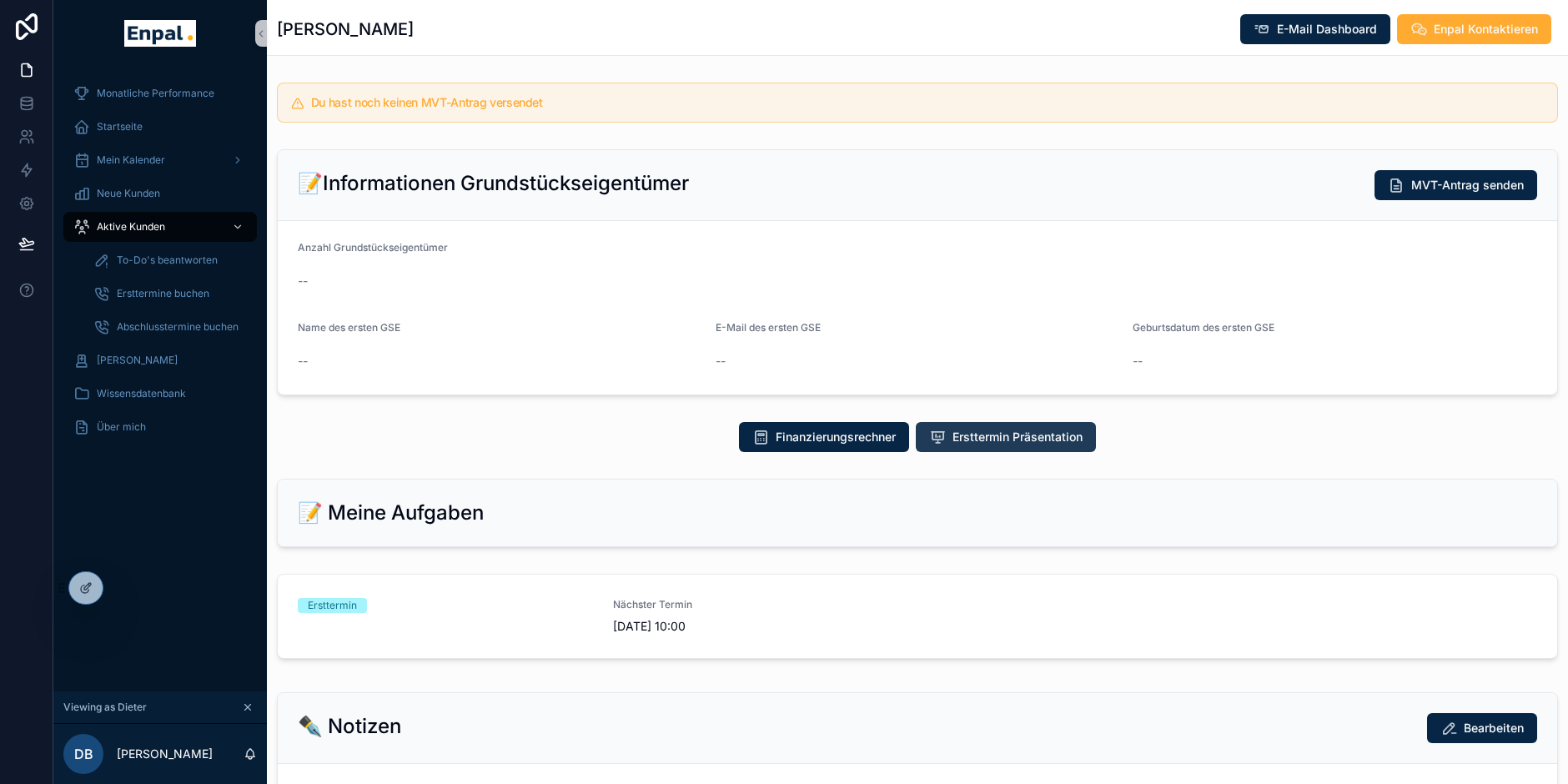
click at [958, 429] on span "Ersttermin Präsentation" at bounding box center [1017, 436] width 130 height 16
click at [978, 436] on span "Ersttermin Präsentation" at bounding box center [1017, 436] width 130 height 16
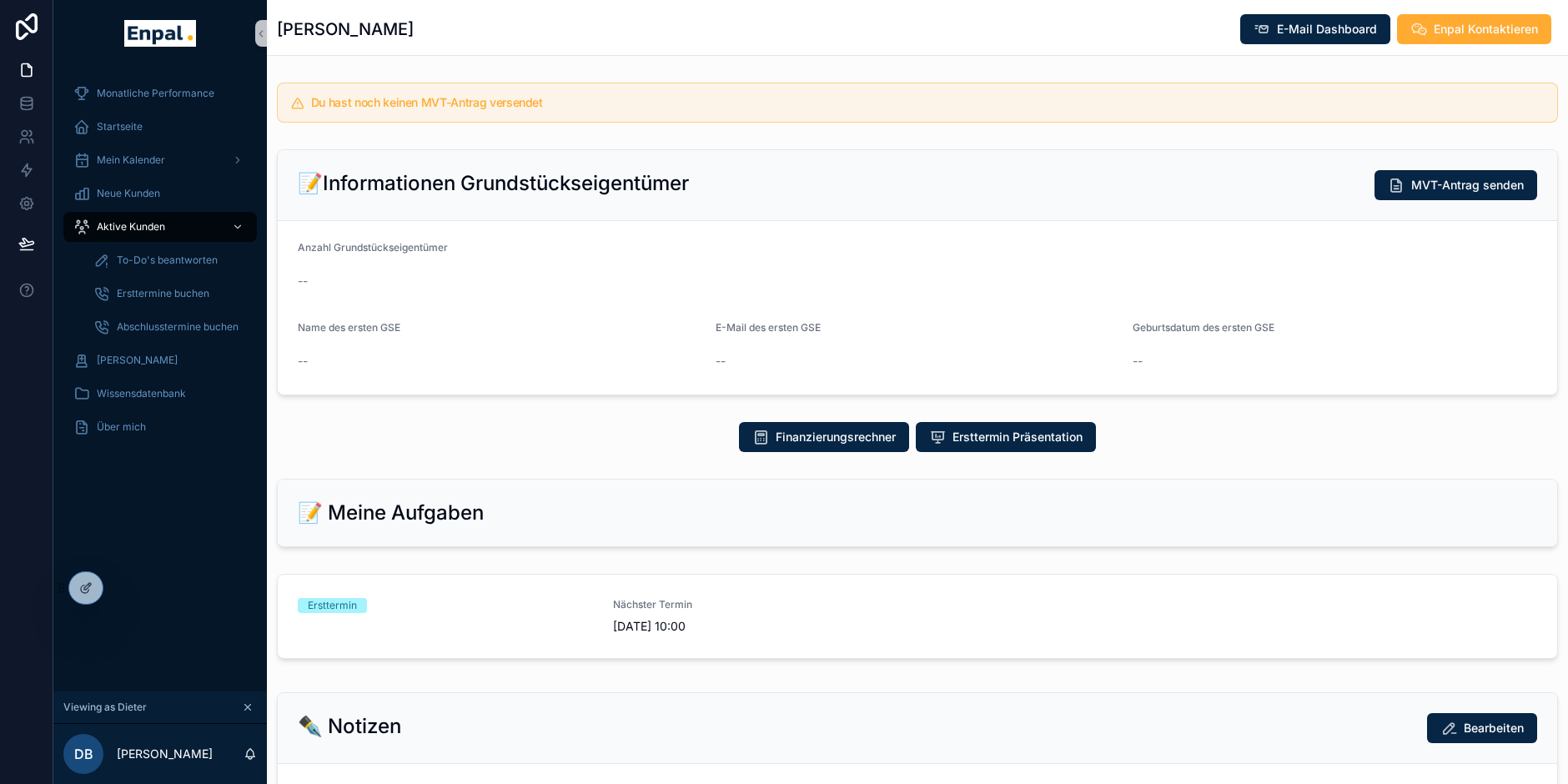
click at [978, 436] on span "Ersttermin Präsentation" at bounding box center [1017, 436] width 130 height 16
click at [985, 434] on span "Ersttermin Präsentation" at bounding box center [1017, 436] width 130 height 16
